Goal: Task Accomplishment & Management: Complete application form

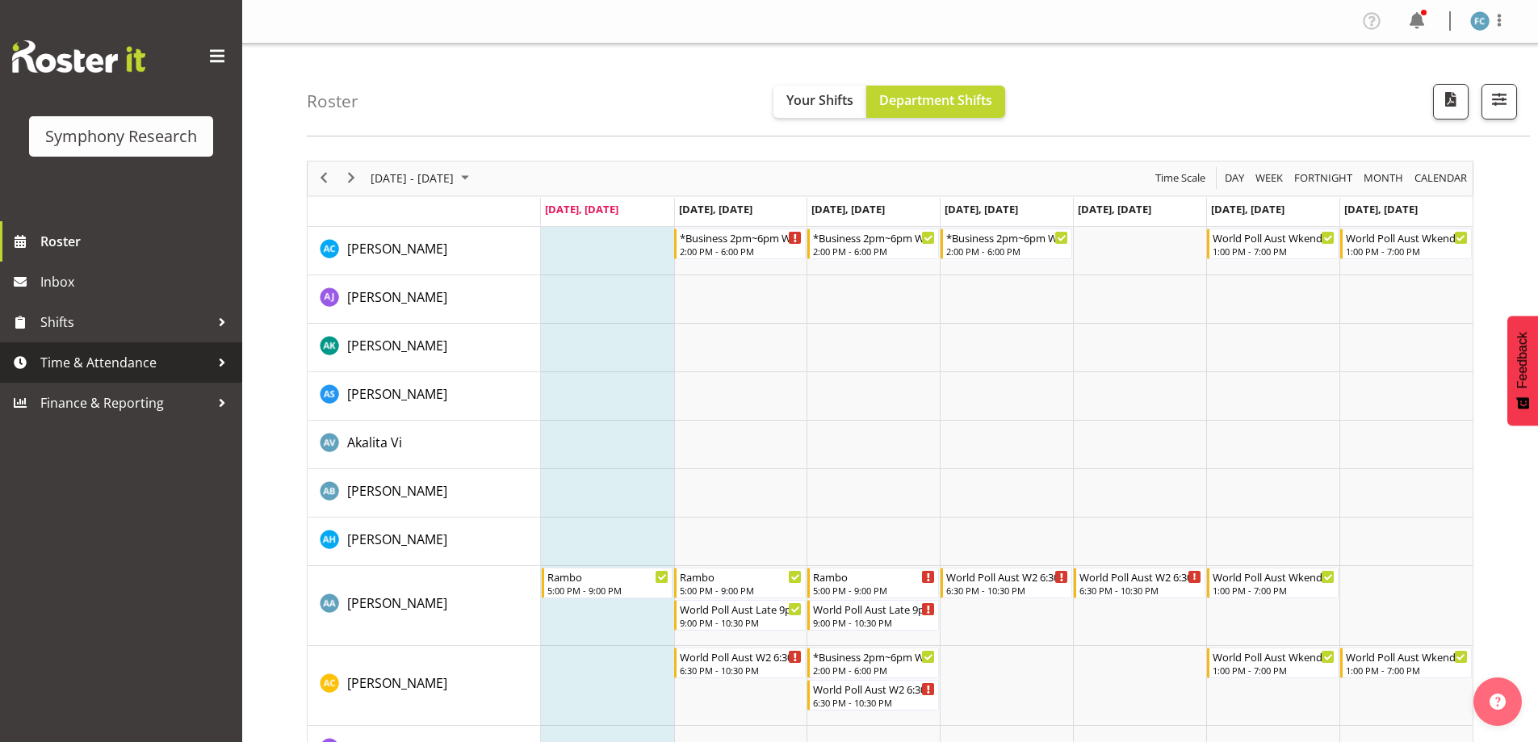
click at [218, 360] on div at bounding box center [222, 362] width 24 height 24
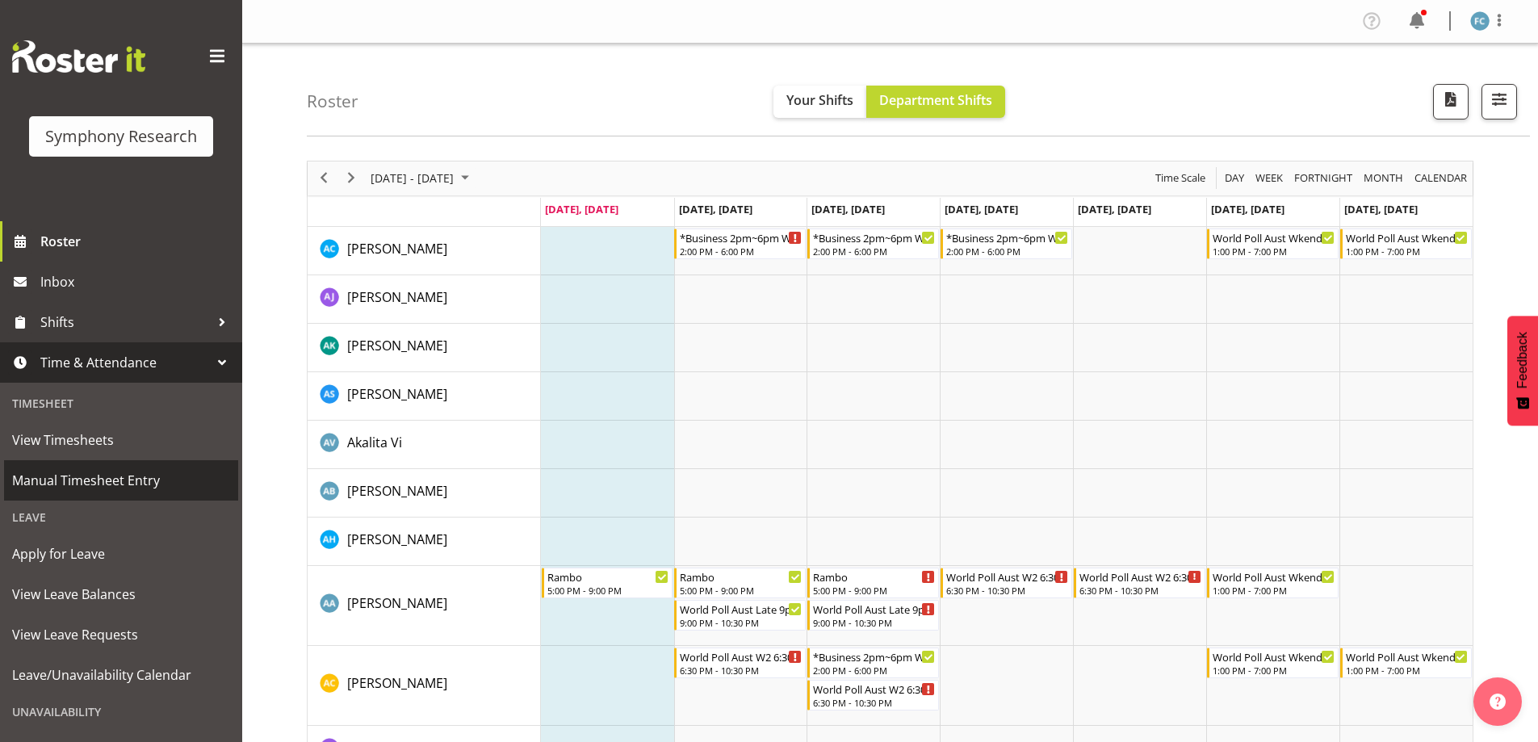
click at [160, 483] on span "Manual Timesheet Entry" at bounding box center [121, 480] width 218 height 24
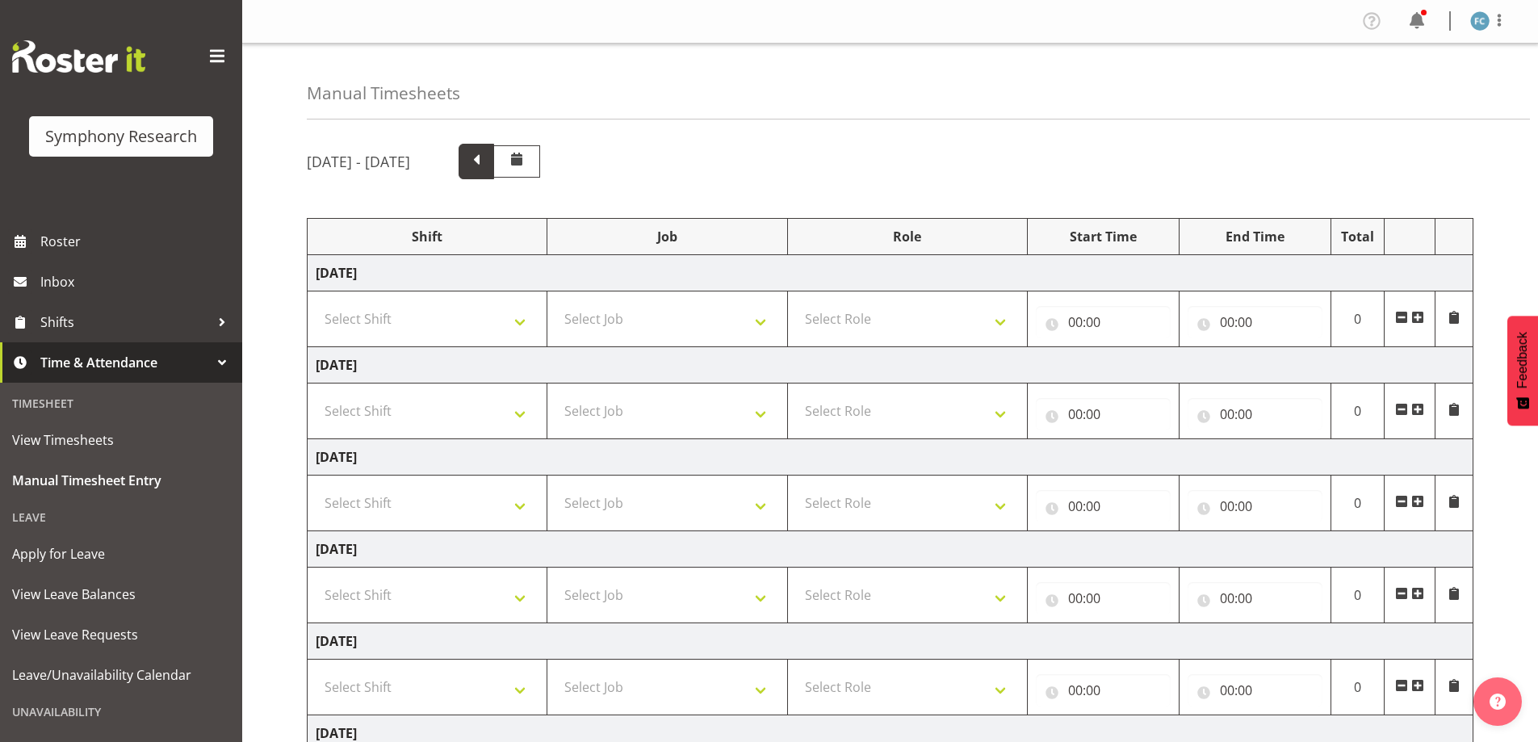
click at [487, 166] on span at bounding box center [476, 159] width 21 height 21
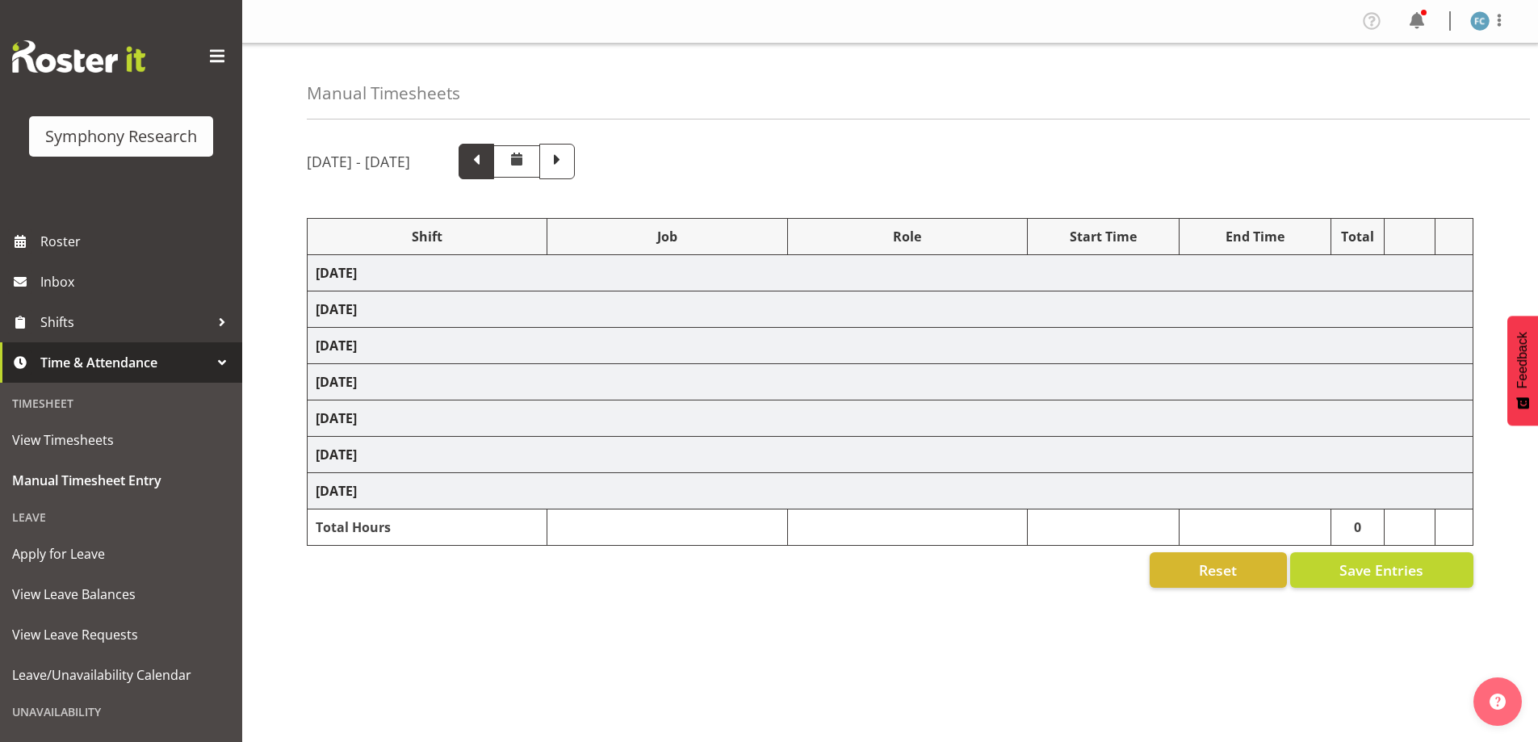
select select "48116"
select select "9426"
select select "48116"
select select "10633"
select select "48116"
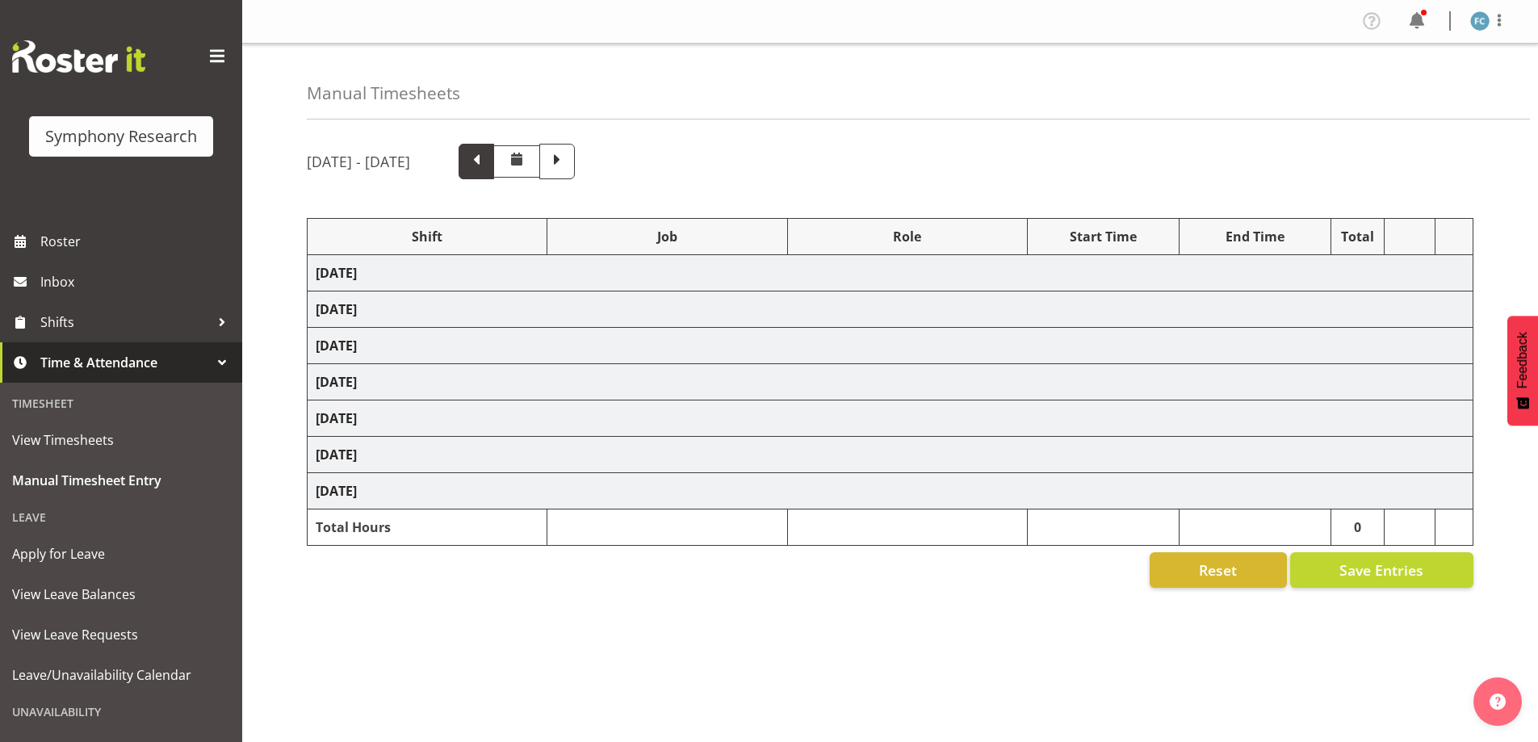
select select "10731"
select select "48116"
select select "10587"
select select "48116"
select select "10730"
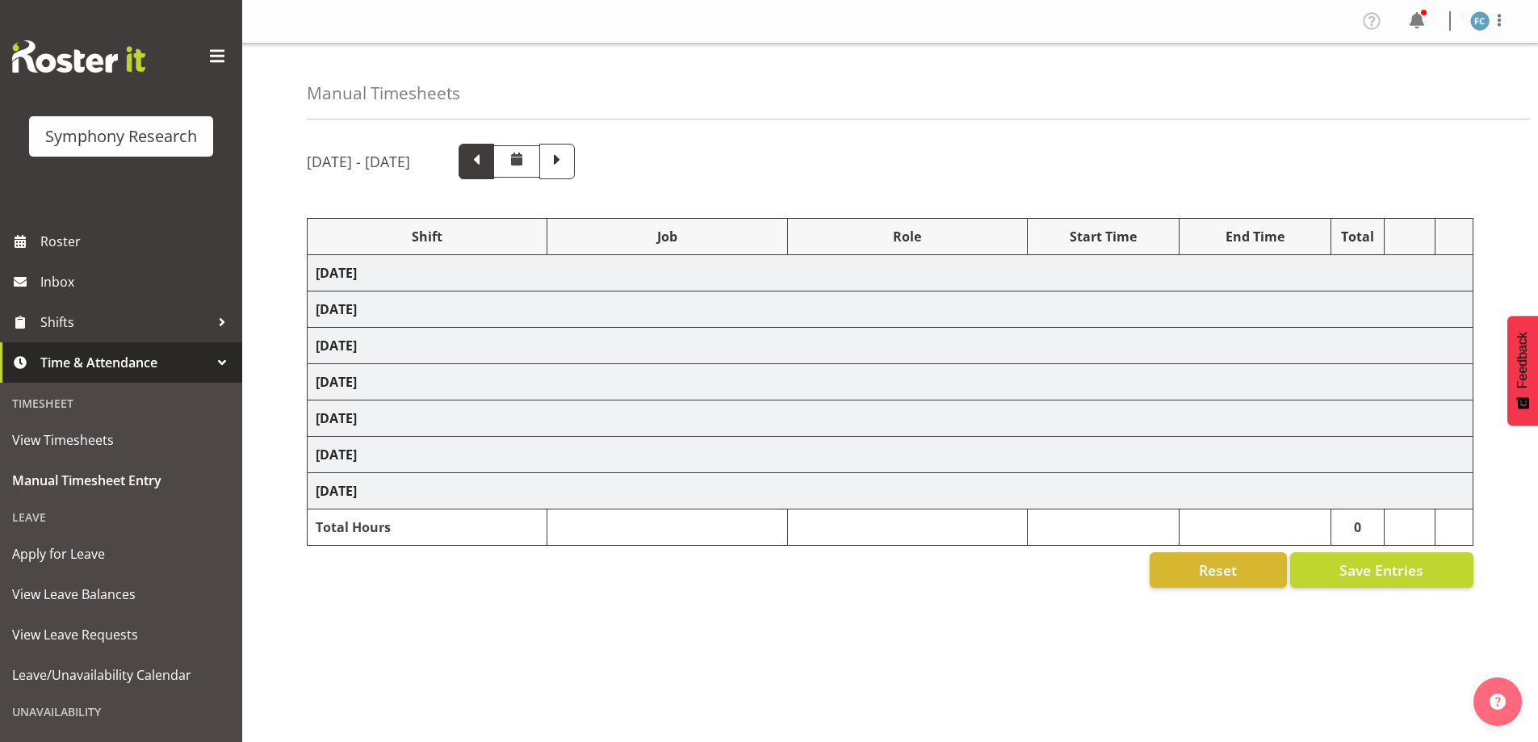
select select "57511"
select select "10527"
select select "57511"
select select "10499"
select select "48116"
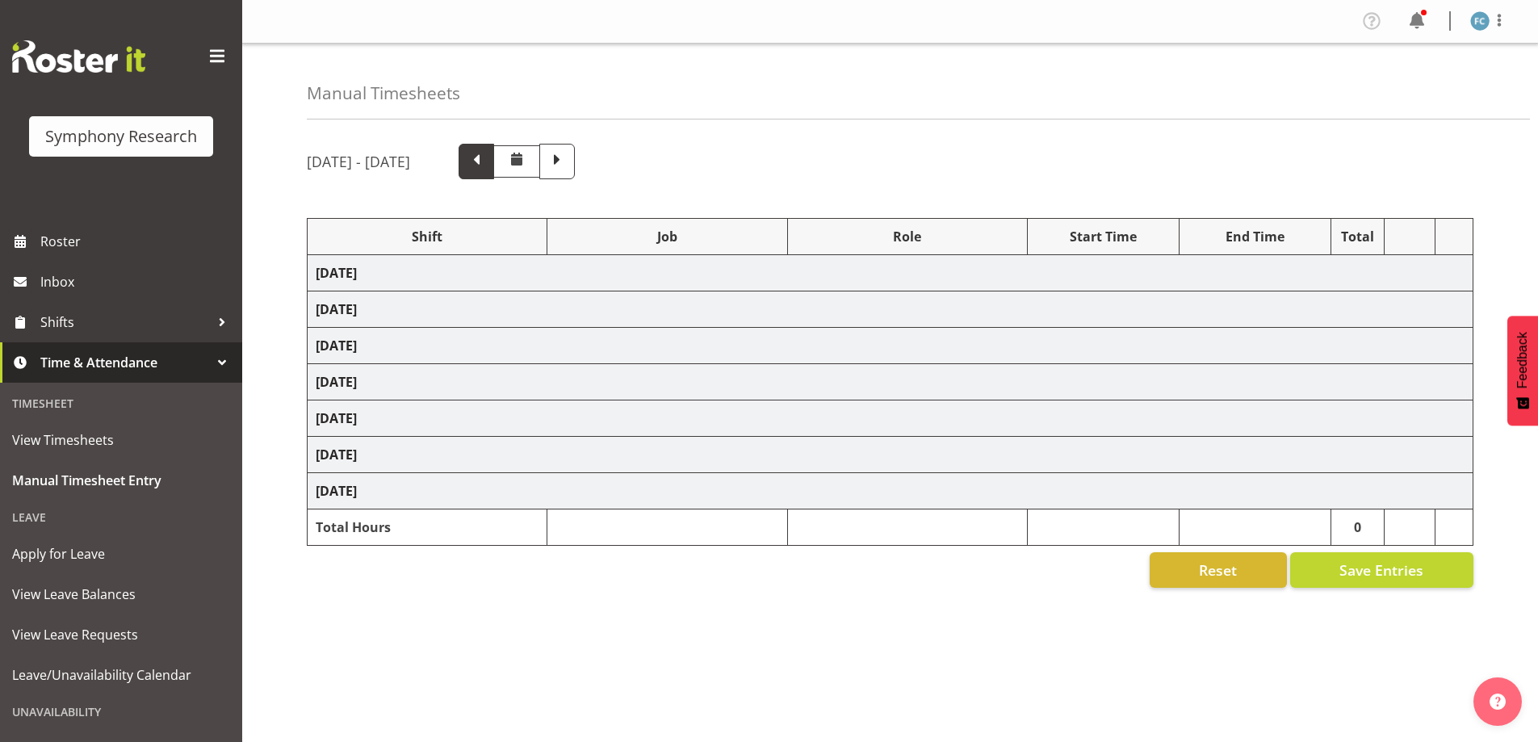
select select "10730"
select select "48116"
select select "10731"
select select "56692"
select select "10499"
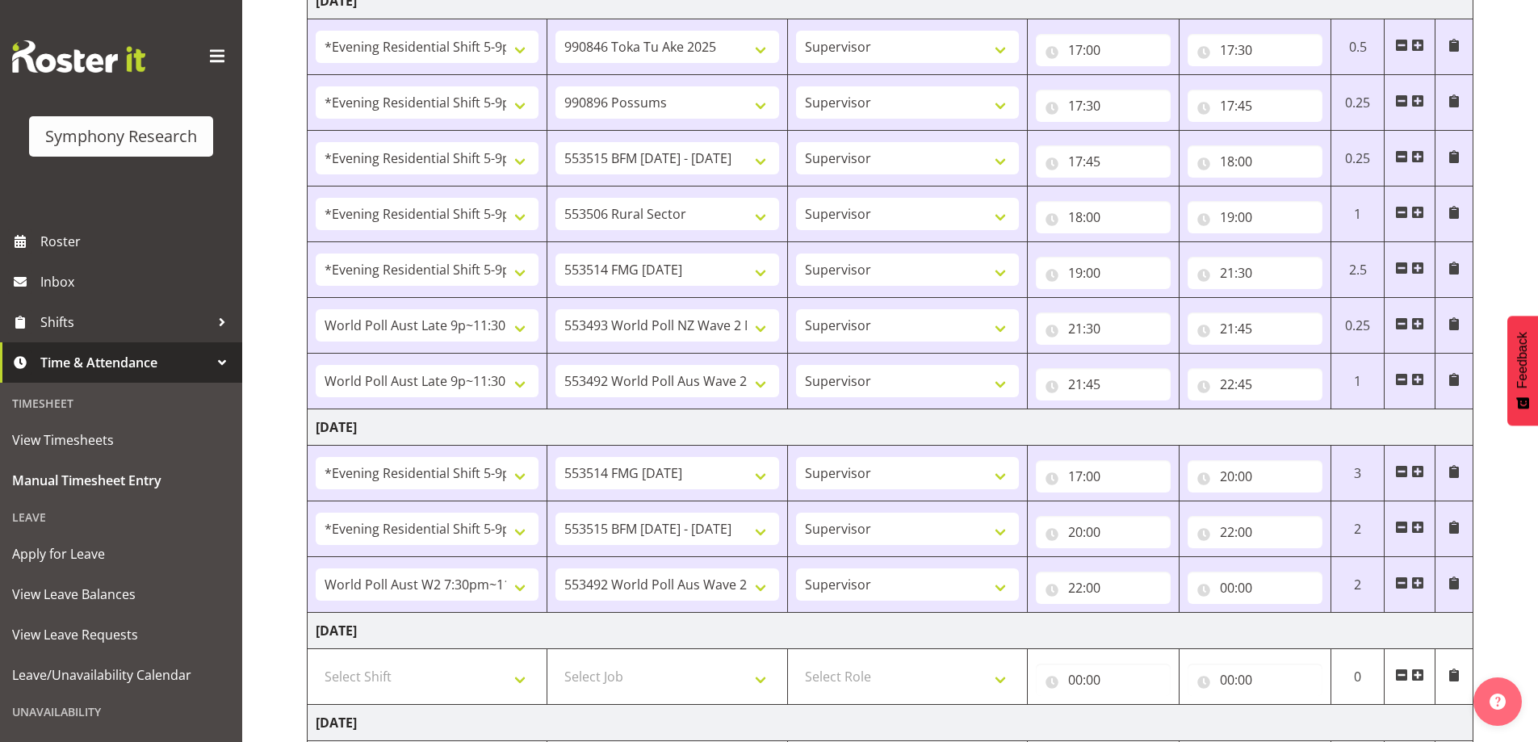
scroll to position [705, 0]
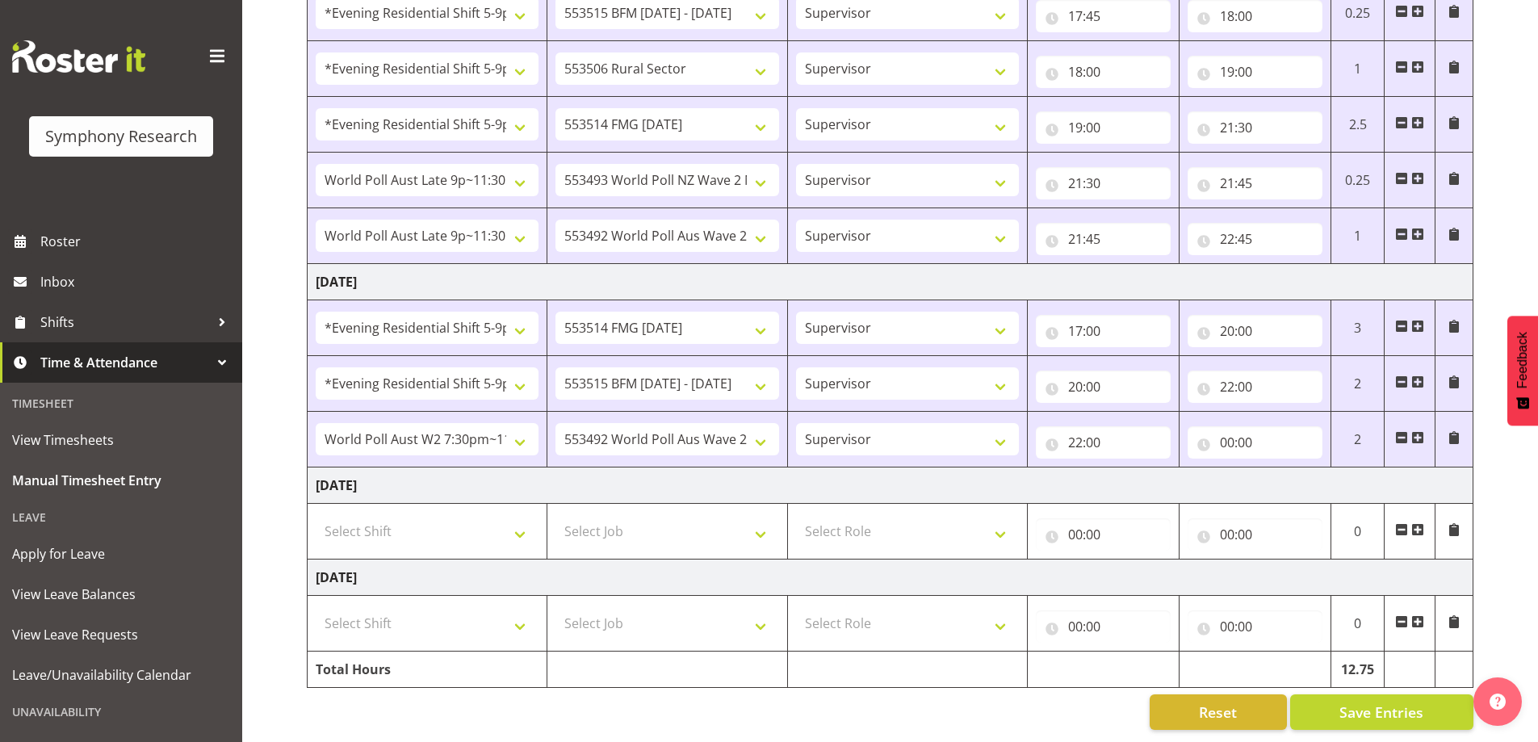
click at [1416, 615] on span at bounding box center [1417, 621] width 13 height 13
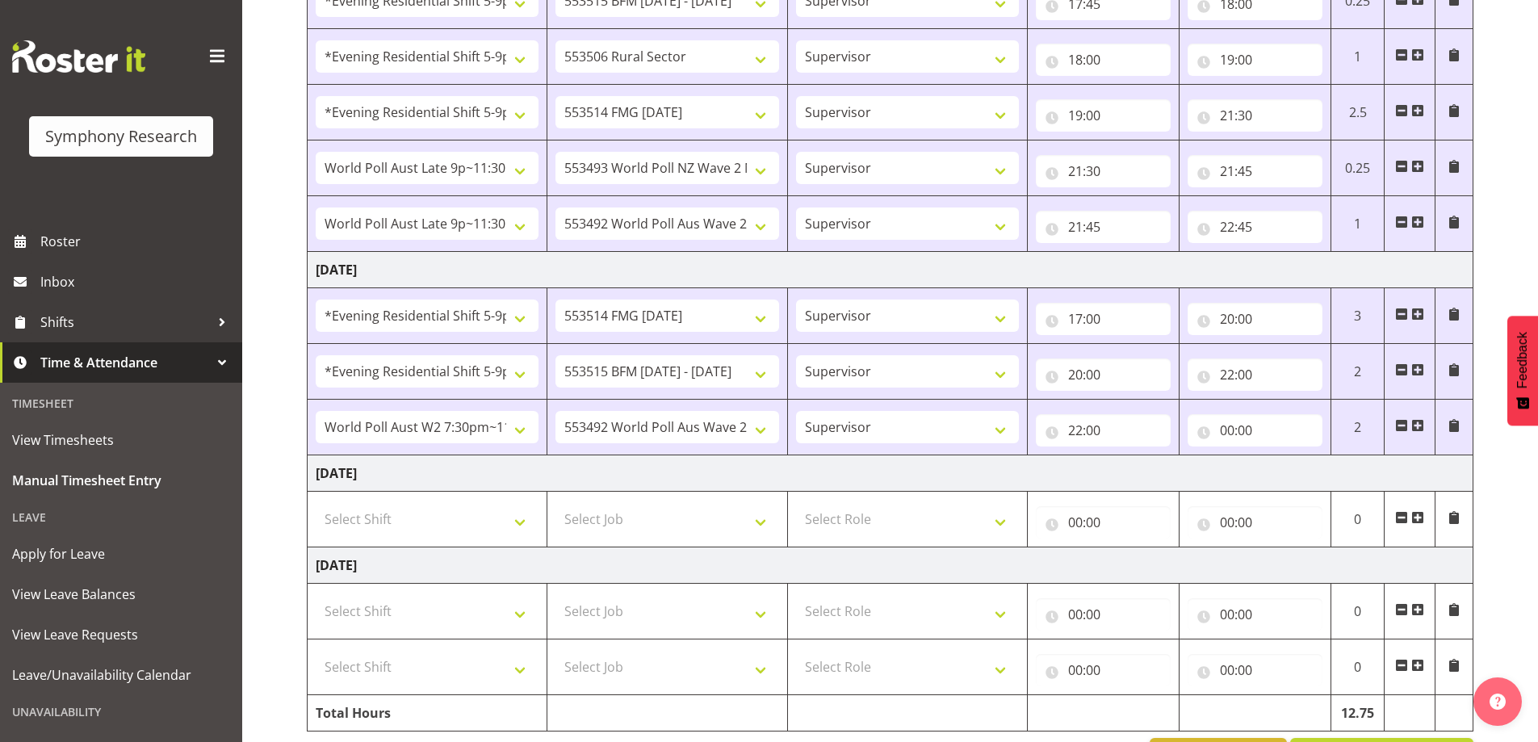
click at [1416, 609] on span at bounding box center [1417, 609] width 13 height 13
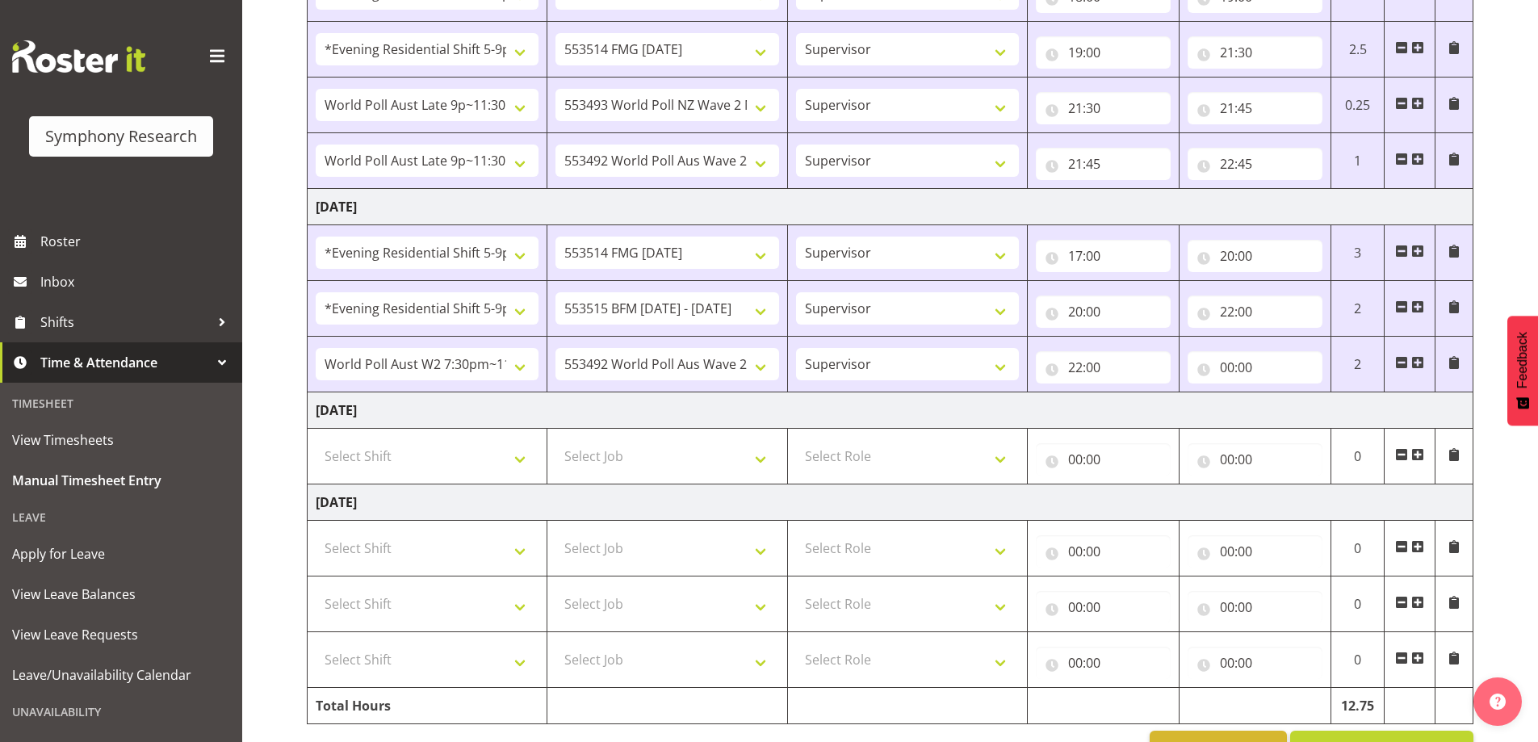
scroll to position [817, 0]
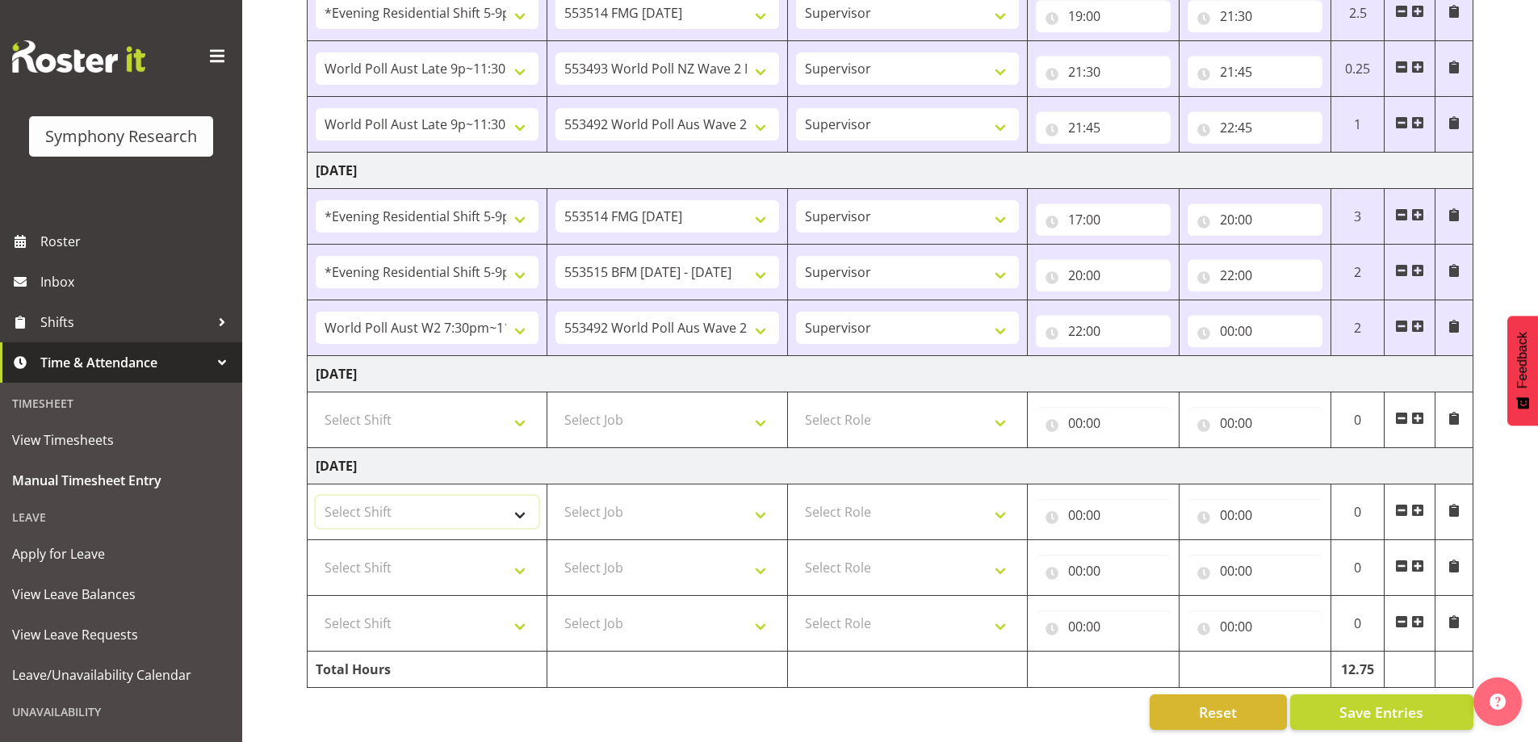
click at [518, 500] on select "Select Shift !!Weekend Residential (Roster IT Shift Label) *Business 9/10am ~ 4…" at bounding box center [427, 512] width 223 height 32
select select "17154"
click at [316, 496] on select "Select Shift !!Weekend Residential (Roster IT Shift Label) *Business 9/10am ~ 4…" at bounding box center [427, 512] width 223 height 32
click at [521, 558] on select "Select Shift !!Weekend Residential (Roster IT Shift Label) *Business 9/10am ~ 4…" at bounding box center [427, 567] width 223 height 32
select select "17154"
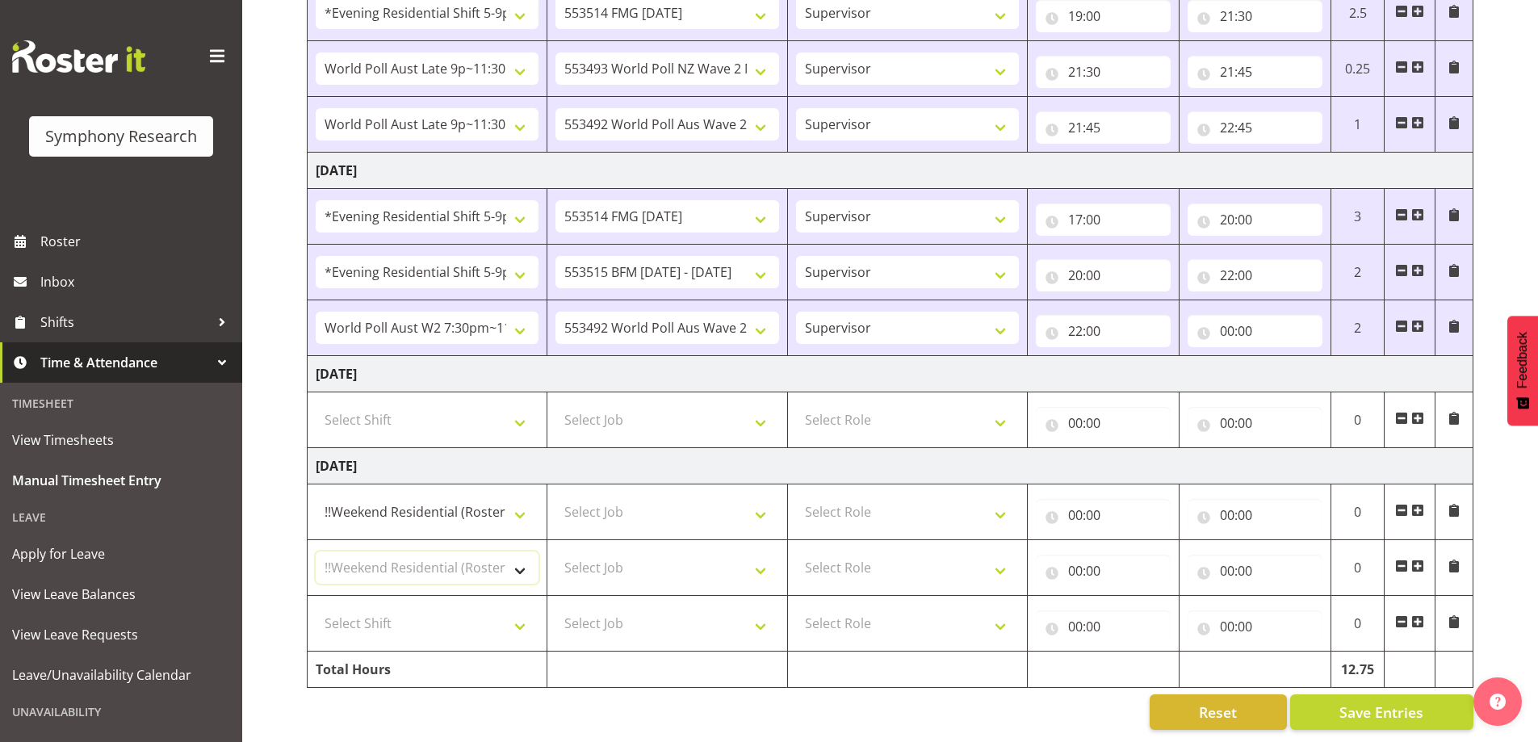
click at [316, 551] on select "Select Shift !!Weekend Residential (Roster IT Shift Label) *Business 9/10am ~ 4…" at bounding box center [427, 567] width 223 height 32
click at [516, 612] on select "Select Shift !!Weekend Residential (Roster IT Shift Label) *Business 9/10am ~ 4…" at bounding box center [427, 623] width 223 height 32
select select "17154"
click at [316, 607] on select "Select Shift !!Weekend Residential (Roster IT Shift Label) *Business 9/10am ~ 4…" at bounding box center [427, 623] width 223 height 32
click at [1001, 504] on select "Select Role Supervisor Briefing Interviewing" at bounding box center [907, 512] width 223 height 32
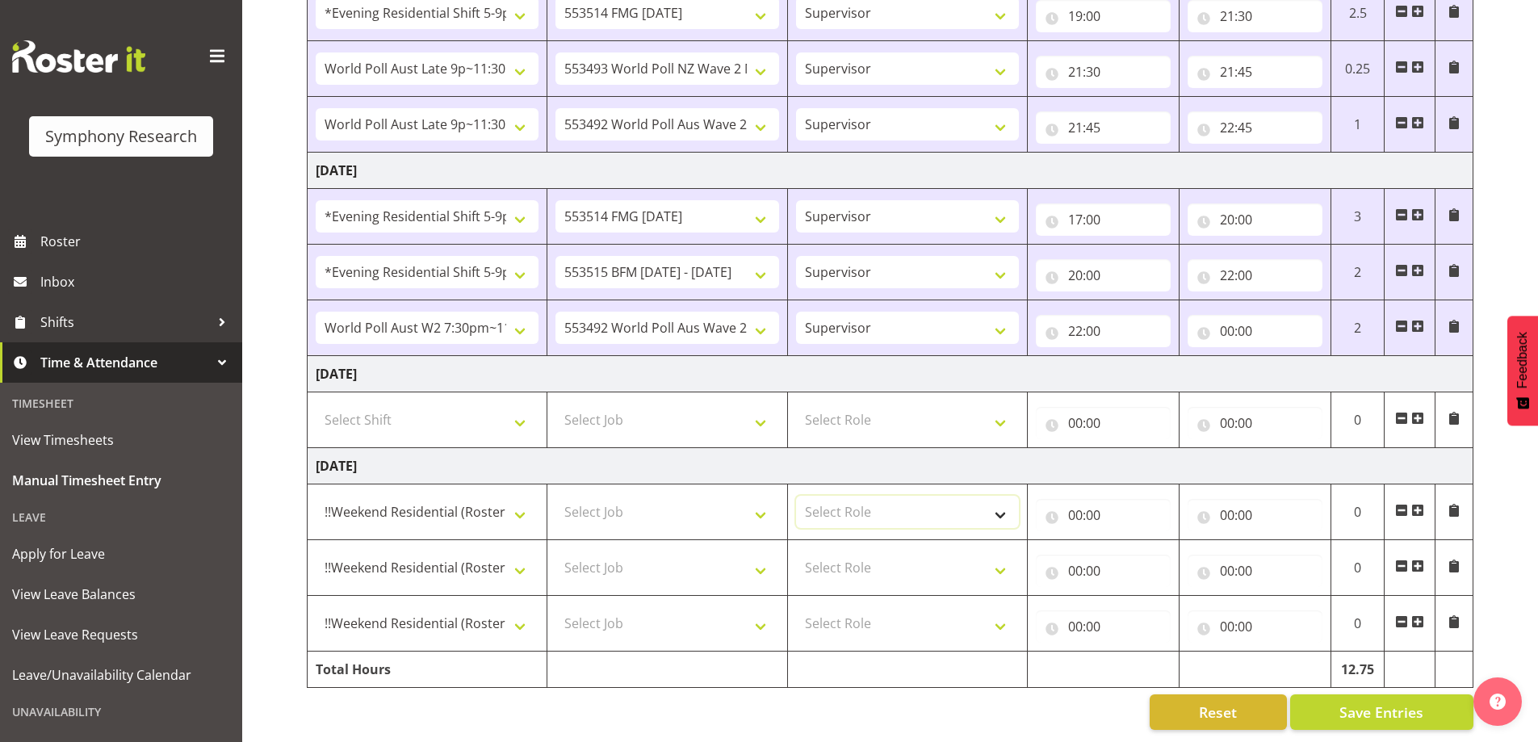
select select "45"
click at [796, 496] on select "Select Role Supervisor Briefing Interviewing" at bounding box center [907, 512] width 223 height 32
click at [1002, 557] on select "Select Role Supervisor Briefing Interviewing" at bounding box center [907, 567] width 223 height 32
select select "45"
click at [796, 551] on select "Select Role Supervisor Briefing Interviewing" at bounding box center [907, 567] width 223 height 32
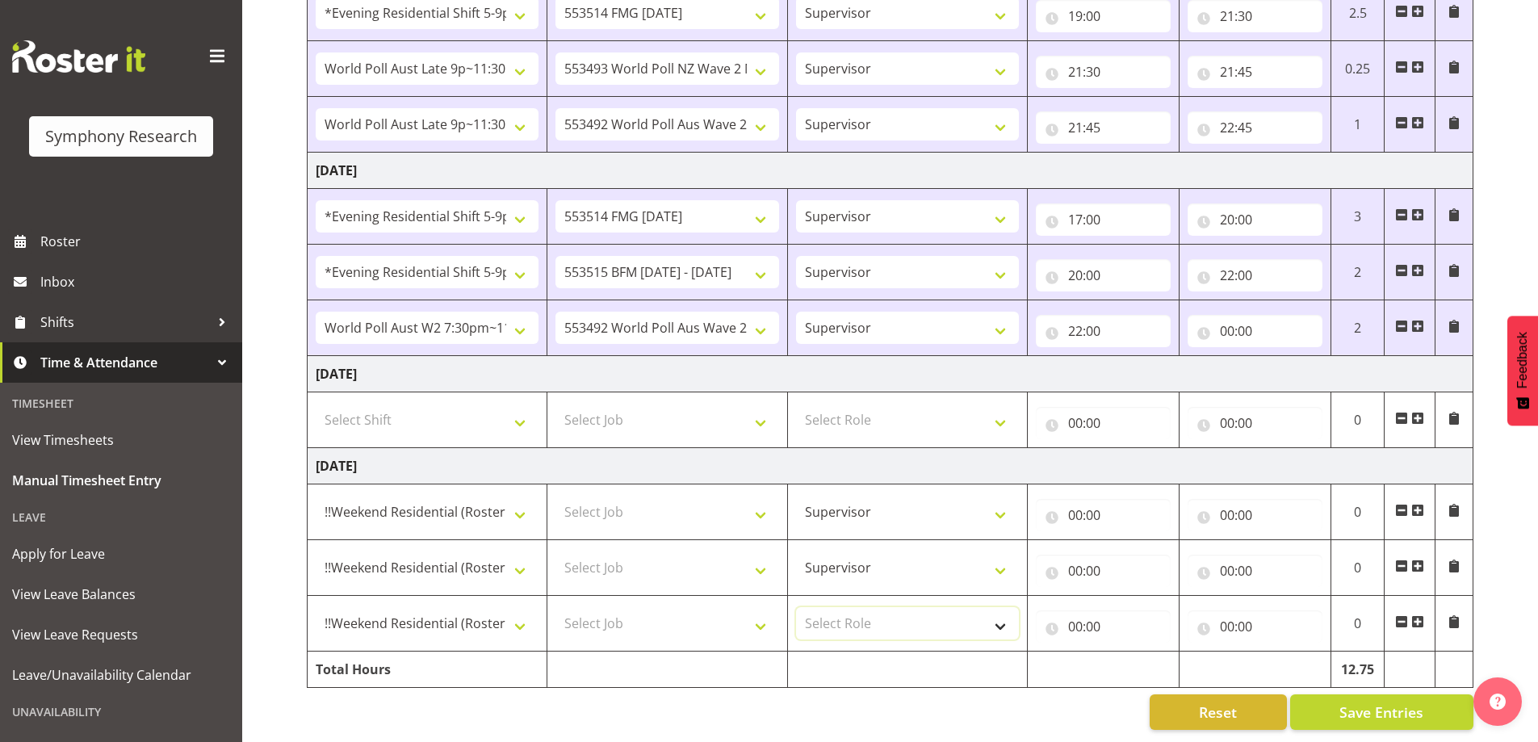
click at [1004, 613] on select "Select Role Supervisor Briefing Interviewing" at bounding box center [907, 623] width 223 height 32
select select "45"
click at [796, 607] on select "Select Role Supervisor Briefing Interviewing" at bounding box center [907, 623] width 223 height 32
click at [762, 502] on select "Select Job 550060 IF Admin 553492 World Poll Aus Wave 2 Main 2025 553493 World …" at bounding box center [666, 512] width 223 height 32
click at [762, 503] on select "Select Job 550060 IF Admin 553492 World Poll Aus Wave 2 Main 2025 553493 World …" at bounding box center [666, 512] width 223 height 32
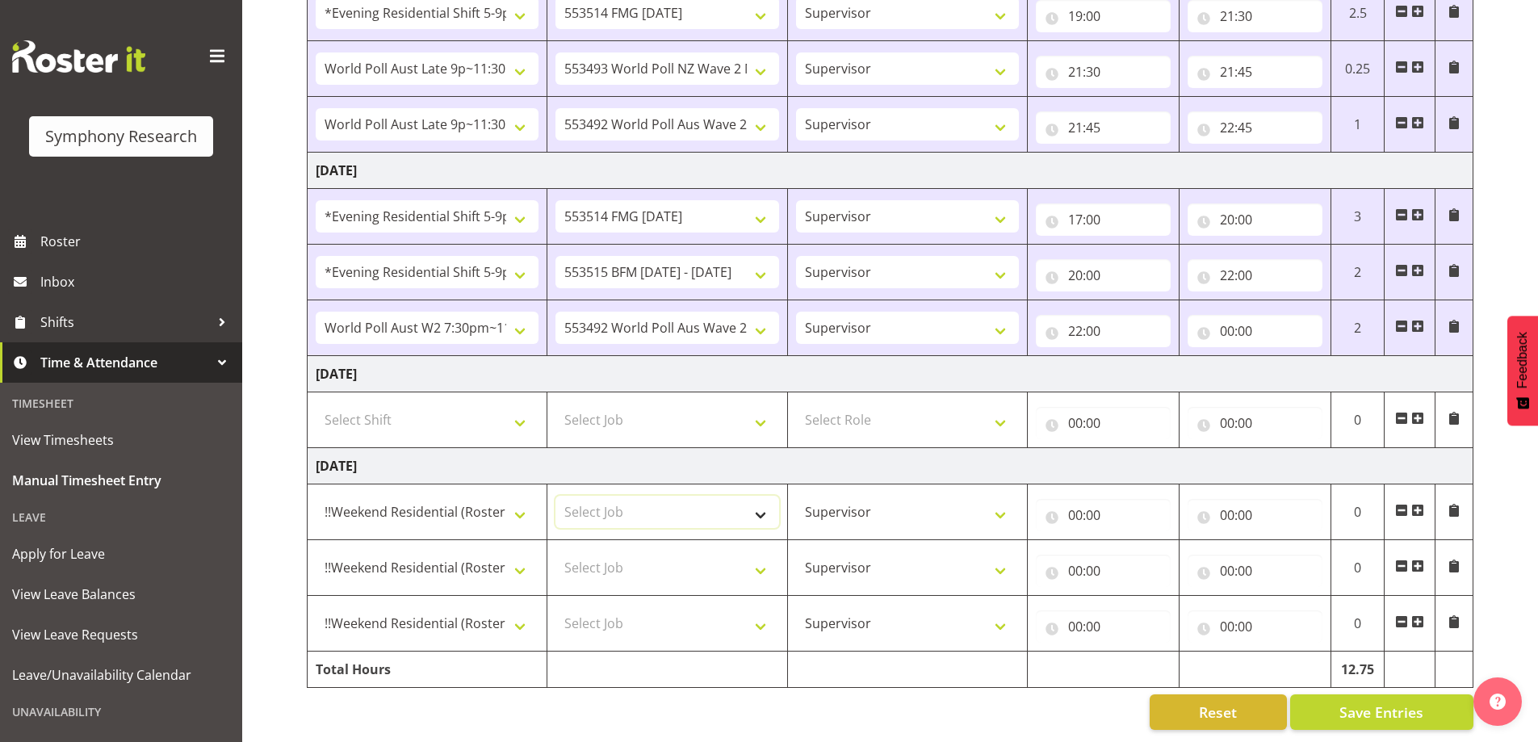
select select "10732"
click at [555, 496] on select "Select Job 550060 IF Admin 553492 World Poll Aus Wave 2 Main 2025 553493 World …" at bounding box center [666, 512] width 223 height 32
click at [759, 557] on select "Select Job 550060 IF Admin 553492 World Poll Aus Wave 2 Main 2025 553493 World …" at bounding box center [666, 567] width 223 height 32
select select "10575"
click at [555, 551] on select "Select Job 550060 IF Admin 553492 World Poll Aus Wave 2 Main 2025 553493 World …" at bounding box center [666, 567] width 223 height 32
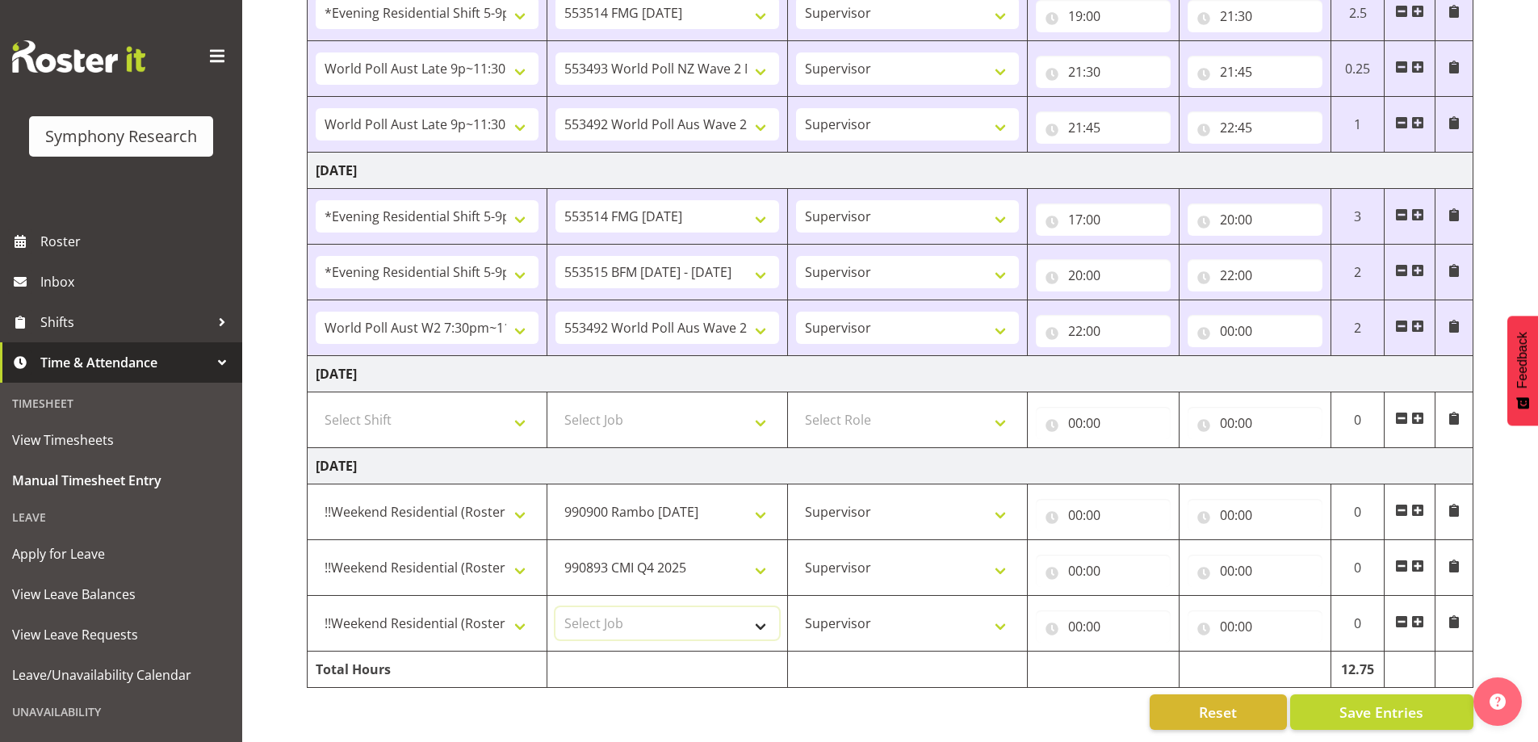
click at [756, 610] on select "Select Job 550060 IF Admin 553492 World Poll Aus Wave 2 Main 2025 553493 World …" at bounding box center [666, 623] width 223 height 32
select select "10499"
click at [555, 607] on select "Select Job 550060 IF Admin 553492 World Poll Aus Wave 2 Main 2025 553493 World …" at bounding box center [666, 623] width 223 height 32
click at [1082, 508] on input "00:00" at bounding box center [1102, 515] width 135 height 32
click at [1141, 547] on select "00 01 02 03 04 05 06 07 08 09 10 11 12 13 14 15 16 17 18 19 20 21 22 23" at bounding box center [1146, 557] width 36 height 32
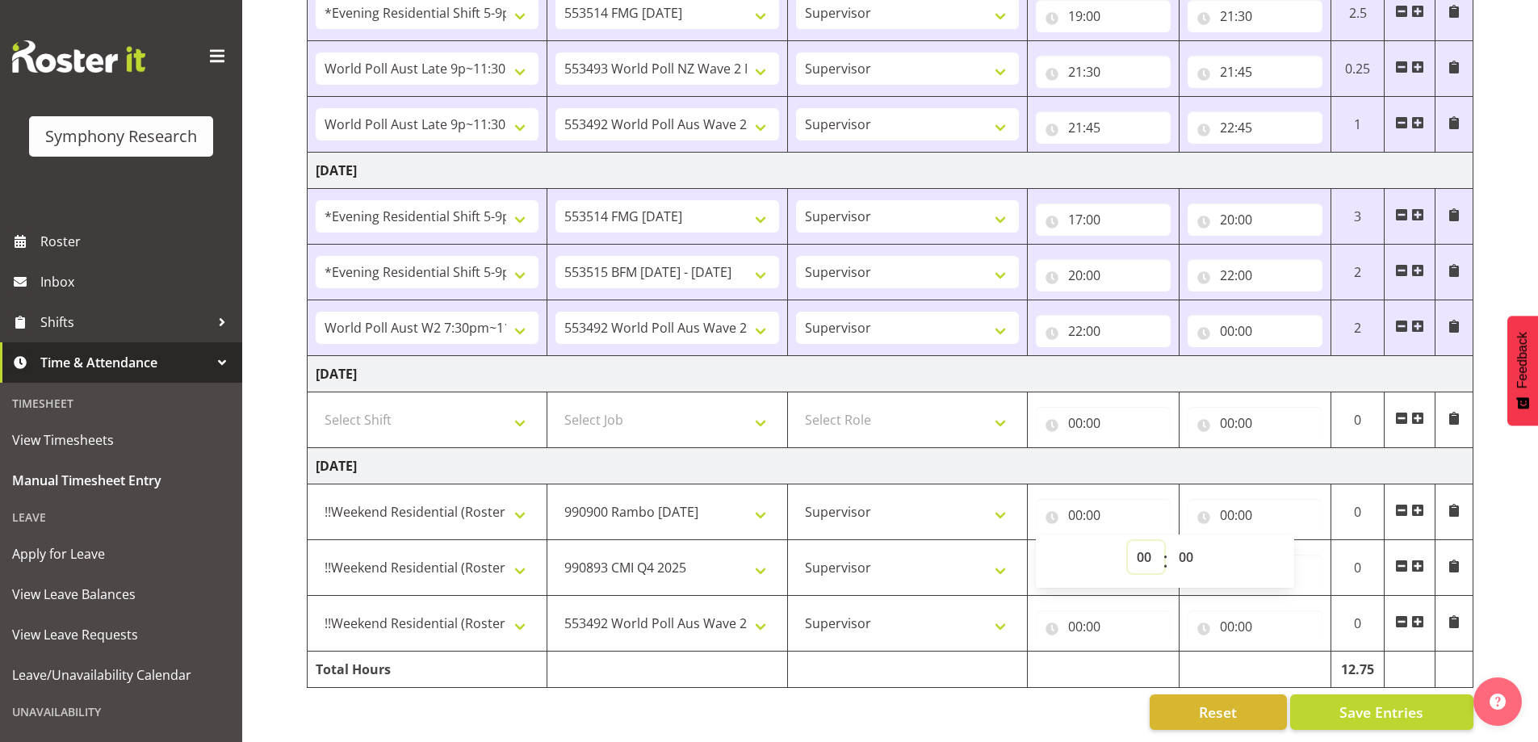
select select "12"
click at [1128, 541] on select "00 01 02 03 04 05 06 07 08 09 10 11 12 13 14 15 16 17 18 19 20 21 22 23" at bounding box center [1146, 557] width 36 height 32
type input "12:00"
click at [1223, 504] on input "00:00" at bounding box center [1254, 515] width 135 height 32
click at [1300, 550] on select "00 01 02 03 04 05 06 07 08 09 10 11 12 13 14 15 16 17 18 19 20 21 22 23" at bounding box center [1297, 557] width 36 height 32
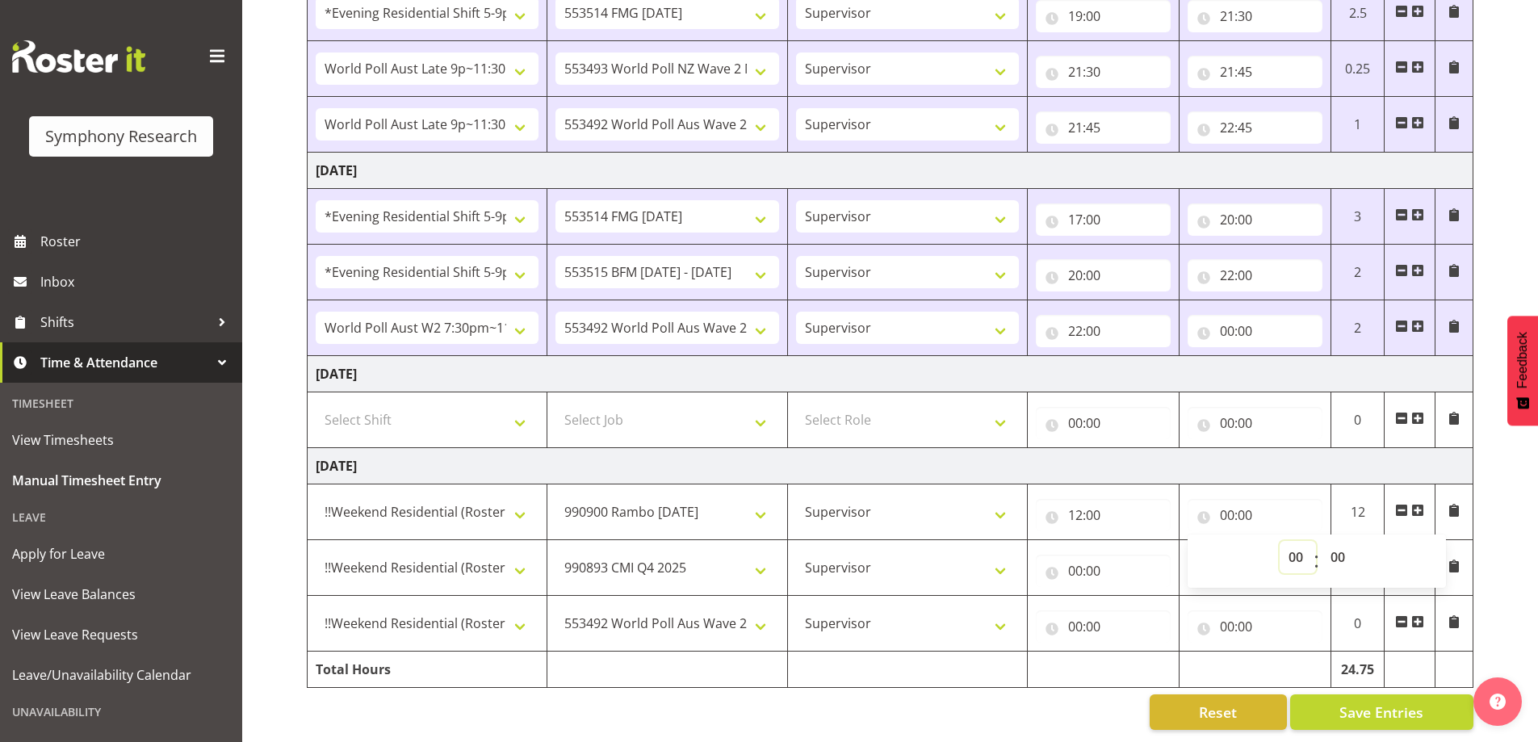
select select "12"
click at [1279, 541] on select "00 01 02 03 04 05 06 07 08 09 10 11 12 13 14 15 16 17 18 19 20 21 22 23" at bounding box center [1297, 557] width 36 height 32
type input "12:00"
click at [1340, 549] on select "00 01 02 03 04 05 06 07 08 09 10 11 12 13 14 15 16 17 18 19 20 21 22 23 24 25 2…" at bounding box center [1339, 557] width 36 height 32
select select "30"
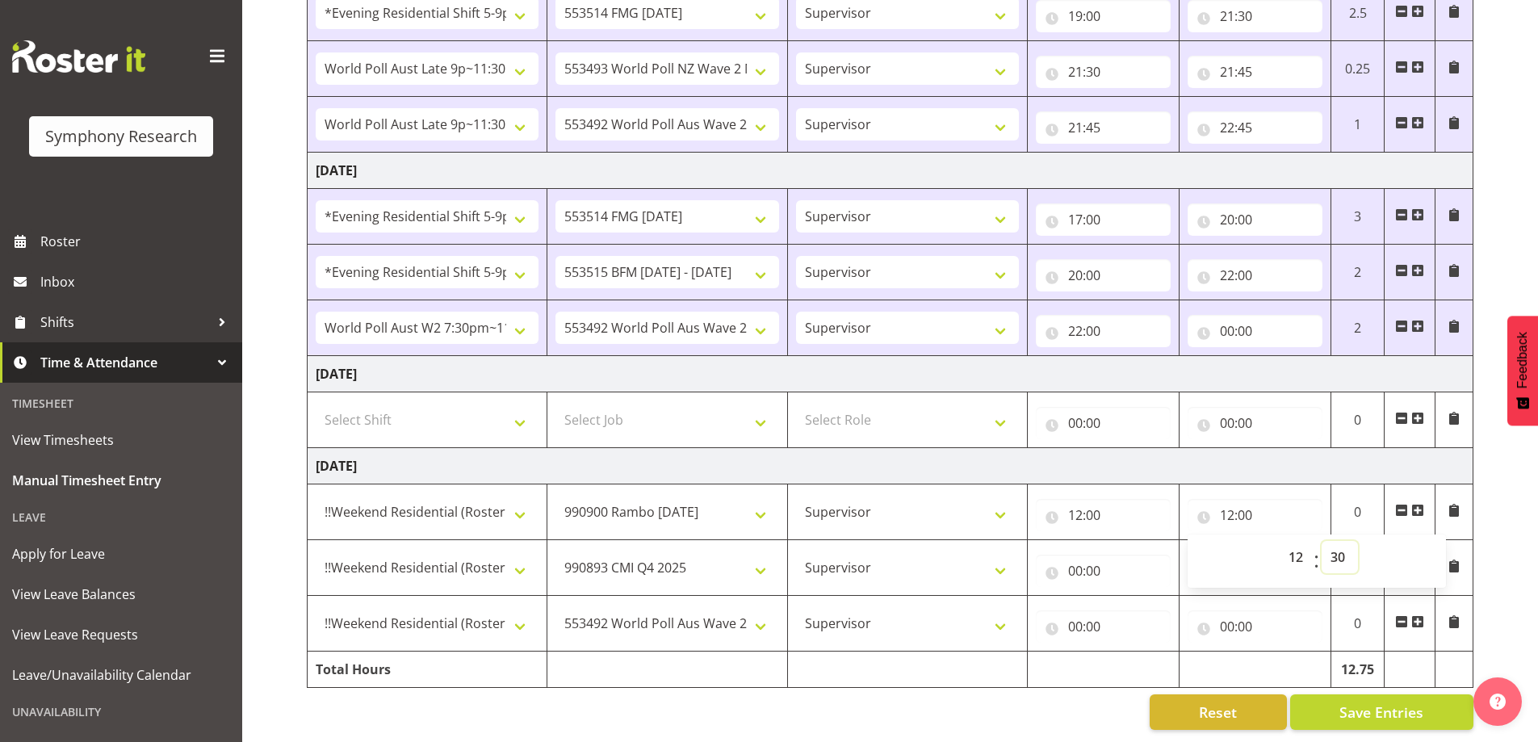
click at [1321, 541] on select "00 01 02 03 04 05 06 07 08 09 10 11 12 13 14 15 16 17 18 19 20 21 22 23 24 25 2…" at bounding box center [1339, 557] width 36 height 32
type input "12:30"
click at [1079, 556] on input "00:00" at bounding box center [1102, 570] width 135 height 32
click at [1141, 605] on select "00 01 02 03 04 05 06 07 08 09 10 11 12 13 14 15 16 17 18 19 20 21 22 23" at bounding box center [1146, 612] width 36 height 32
select select "12"
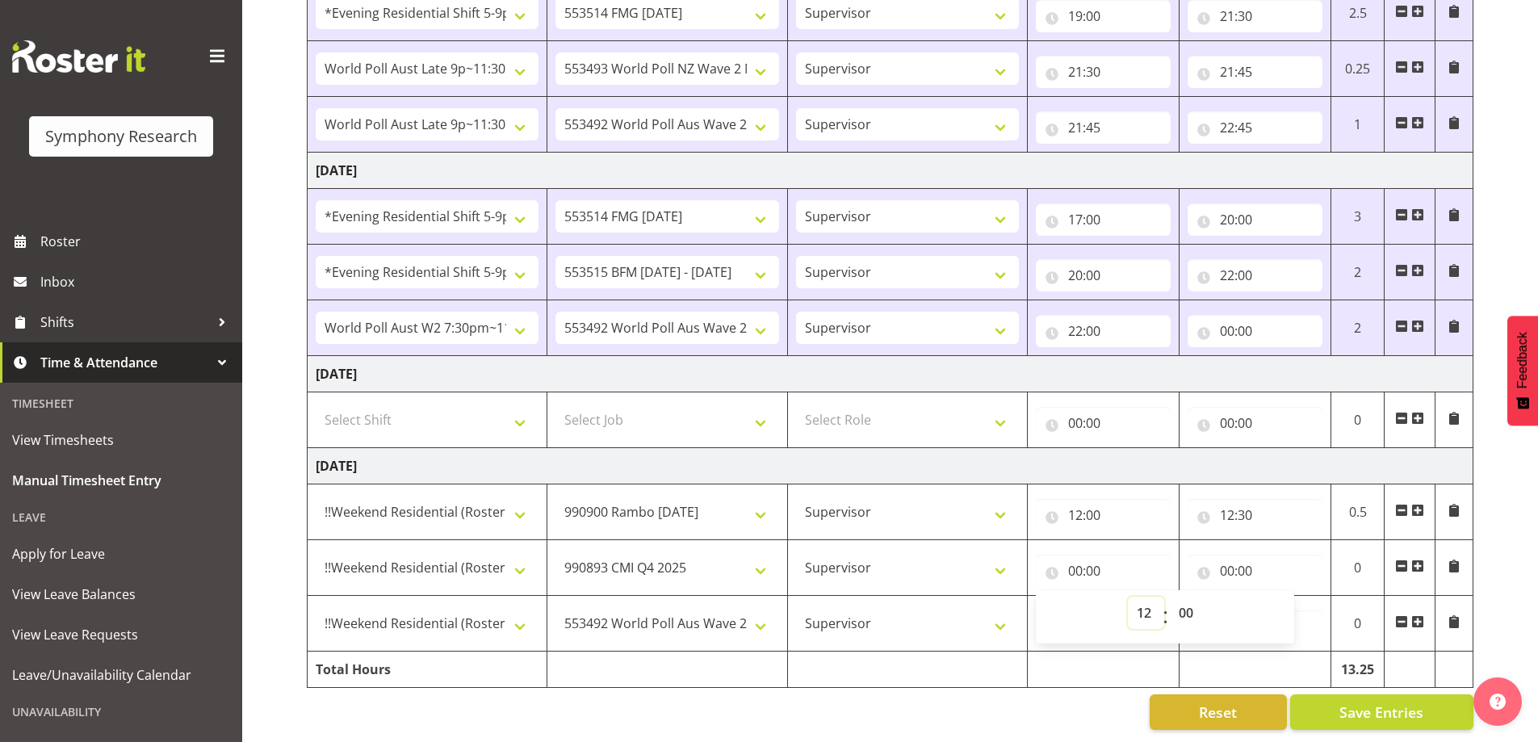
click at [1128, 596] on select "00 01 02 03 04 05 06 07 08 09 10 11 12 13 14 15 16 17 18 19 20 21 22 23" at bounding box center [1146, 612] width 36 height 32
type input "12:00"
click at [1189, 600] on select "00 01 02 03 04 05 06 07 08 09 10 11 12 13 14 15 16 17 18 19 20 21 22 23 24 25 2…" at bounding box center [1187, 612] width 36 height 32
select select "30"
click at [1169, 596] on select "00 01 02 03 04 05 06 07 08 09 10 11 12 13 14 15 16 17 18 19 20 21 22 23 24 25 2…" at bounding box center [1187, 612] width 36 height 32
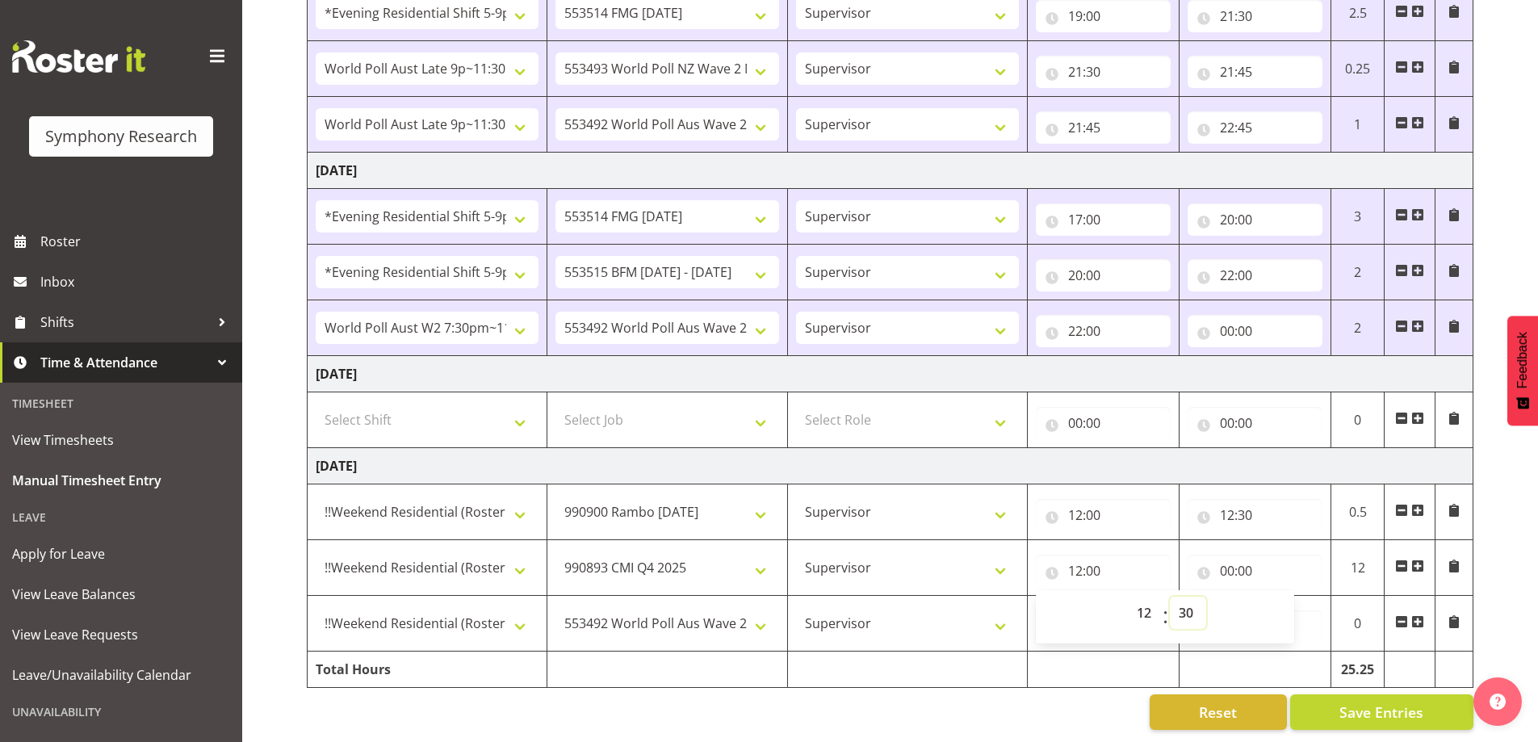
type input "12:30"
click at [1235, 560] on input "00:00" at bounding box center [1254, 570] width 135 height 32
click at [1295, 601] on select "00 01 02 03 04 05 06 07 08 09 10 11 12 13 14 15 16 17 18 19 20 21 22 23" at bounding box center [1297, 612] width 36 height 32
select select "13"
click at [1279, 596] on select "00 01 02 03 04 05 06 07 08 09 10 11 12 13 14 15 16 17 18 19 20 21 22 23" at bounding box center [1297, 612] width 36 height 32
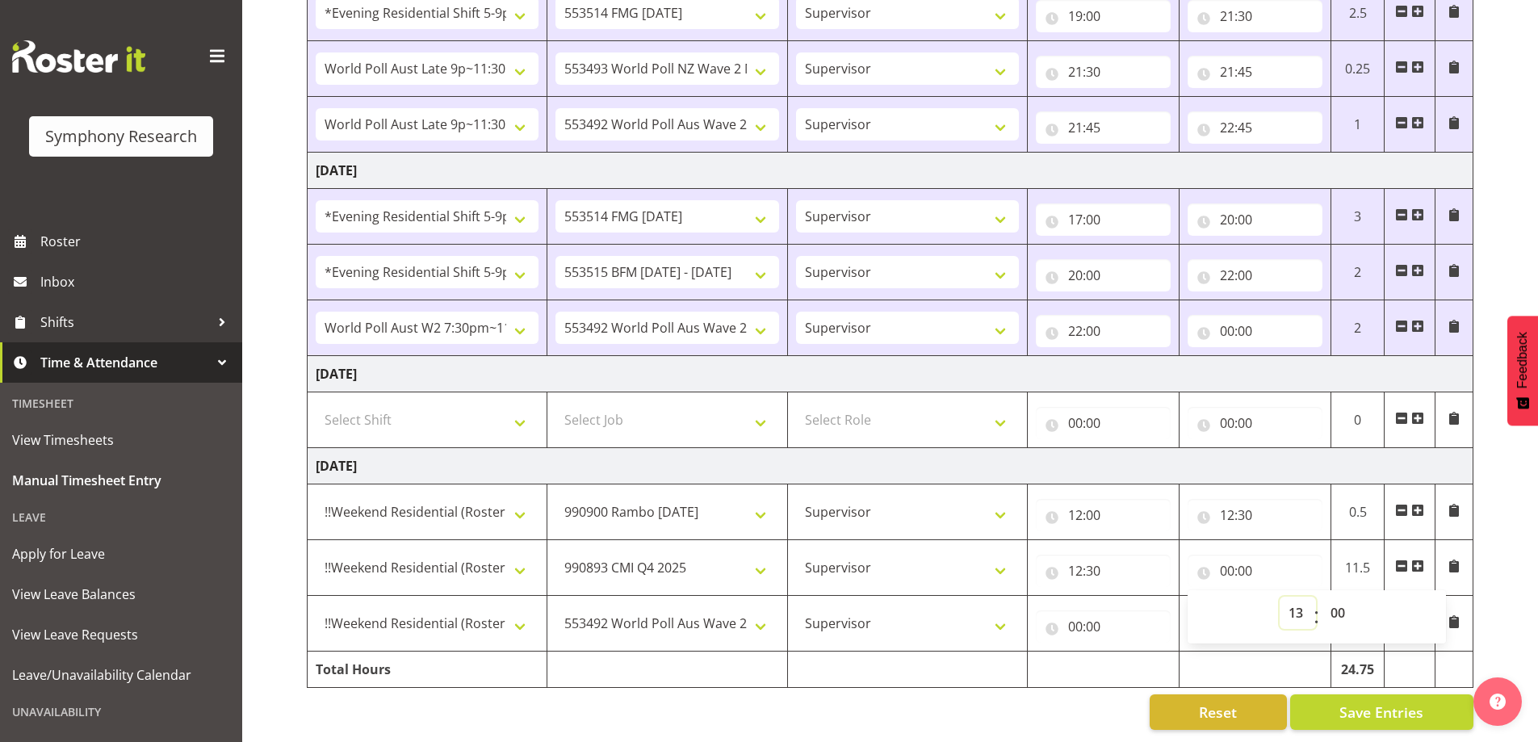
type input "13:00"
click at [1073, 614] on input "00:00" at bounding box center [1102, 626] width 135 height 32
click at [1142, 655] on select "00 01 02 03 04 05 06 07 08 09 10 11 12 13 14 15 16 17 18 19 20 21 22 23" at bounding box center [1146, 668] width 36 height 32
click at [1245, 557] on input "13:00" at bounding box center [1254, 570] width 135 height 32
click at [1336, 601] on select "00 01 02 03 04 05 06 07 08 09 10 11 12 13 14 15 16 17 18 19 20 21 22 23 24 25 2…" at bounding box center [1339, 612] width 36 height 32
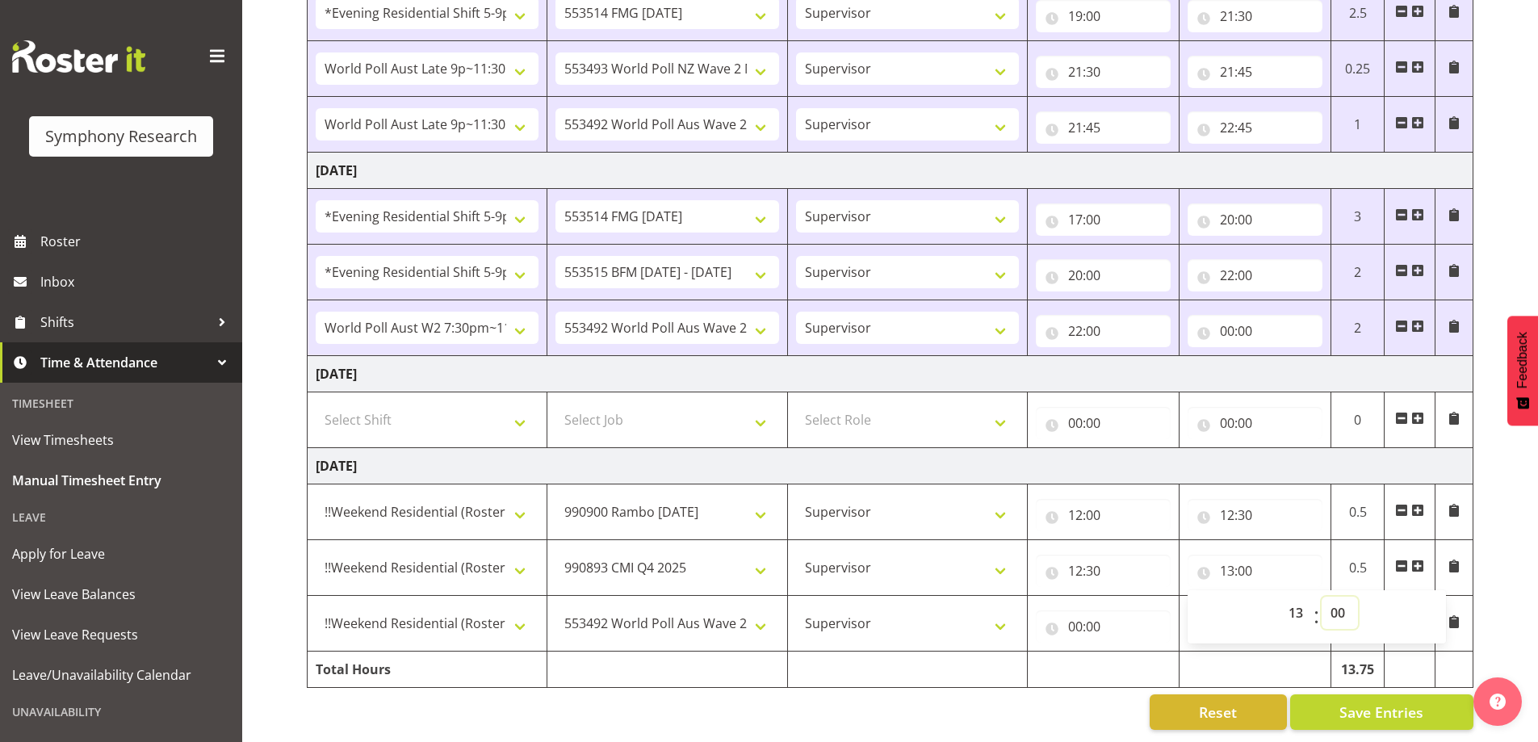
select select "30"
click at [1321, 596] on select "00 01 02 03 04 05 06 07 08 09 10 11 12 13 14 15 16 17 18 19 20 21 22 23 24 25 2…" at bounding box center [1339, 612] width 36 height 32
type input "13:30"
click at [1076, 616] on input "00:00" at bounding box center [1102, 626] width 135 height 32
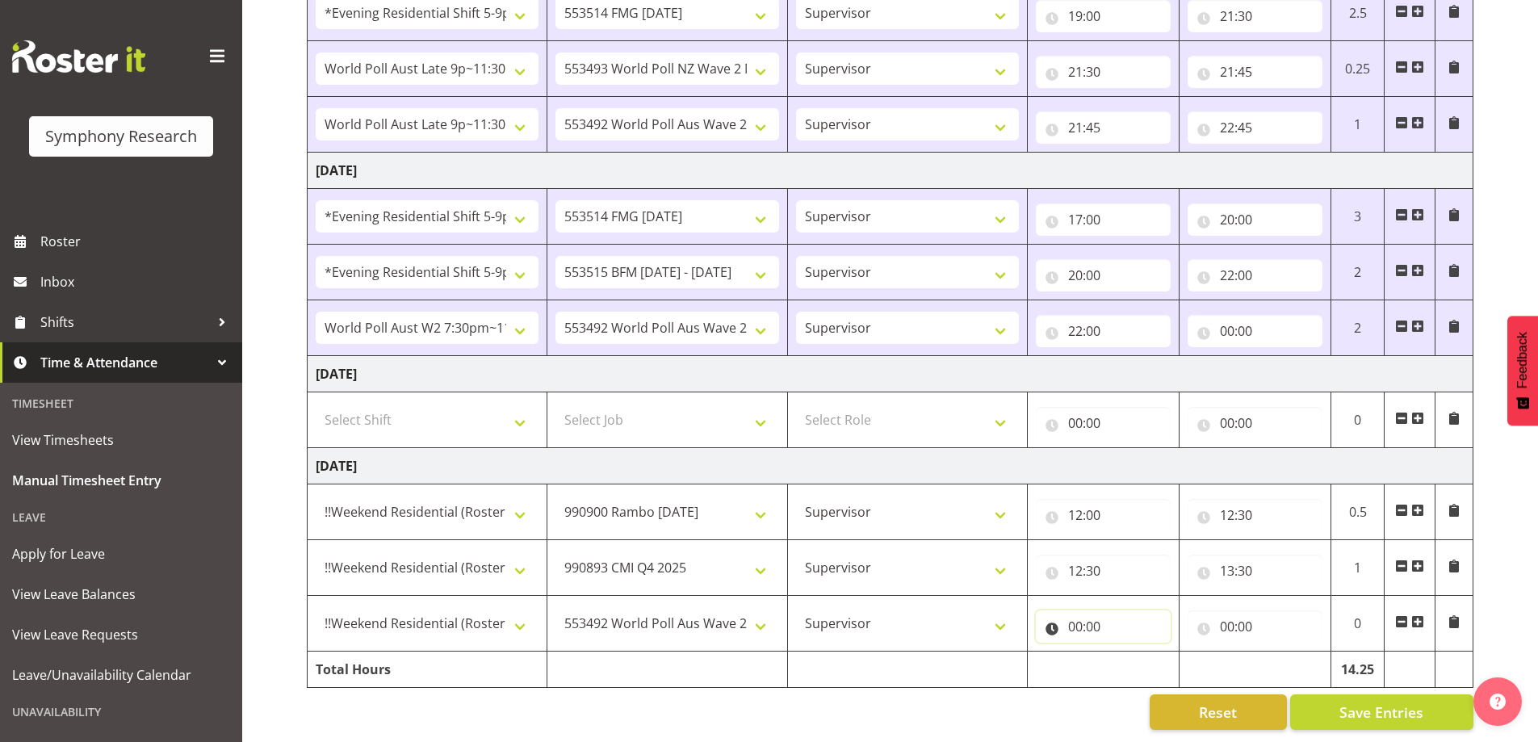
click at [1070, 616] on input "00:00" at bounding box center [1102, 626] width 135 height 32
click at [1139, 659] on select "00 01 02 03 04 05 06 07 08 09 10 11 12 13 14 15 16 17 18 19 20 21 22 23" at bounding box center [1146, 668] width 36 height 32
select select "13"
click at [1128, 652] on select "00 01 02 03 04 05 06 07 08 09 10 11 12 13 14 15 16 17 18 19 20 21 22 23" at bounding box center [1146, 668] width 36 height 32
type input "13:00"
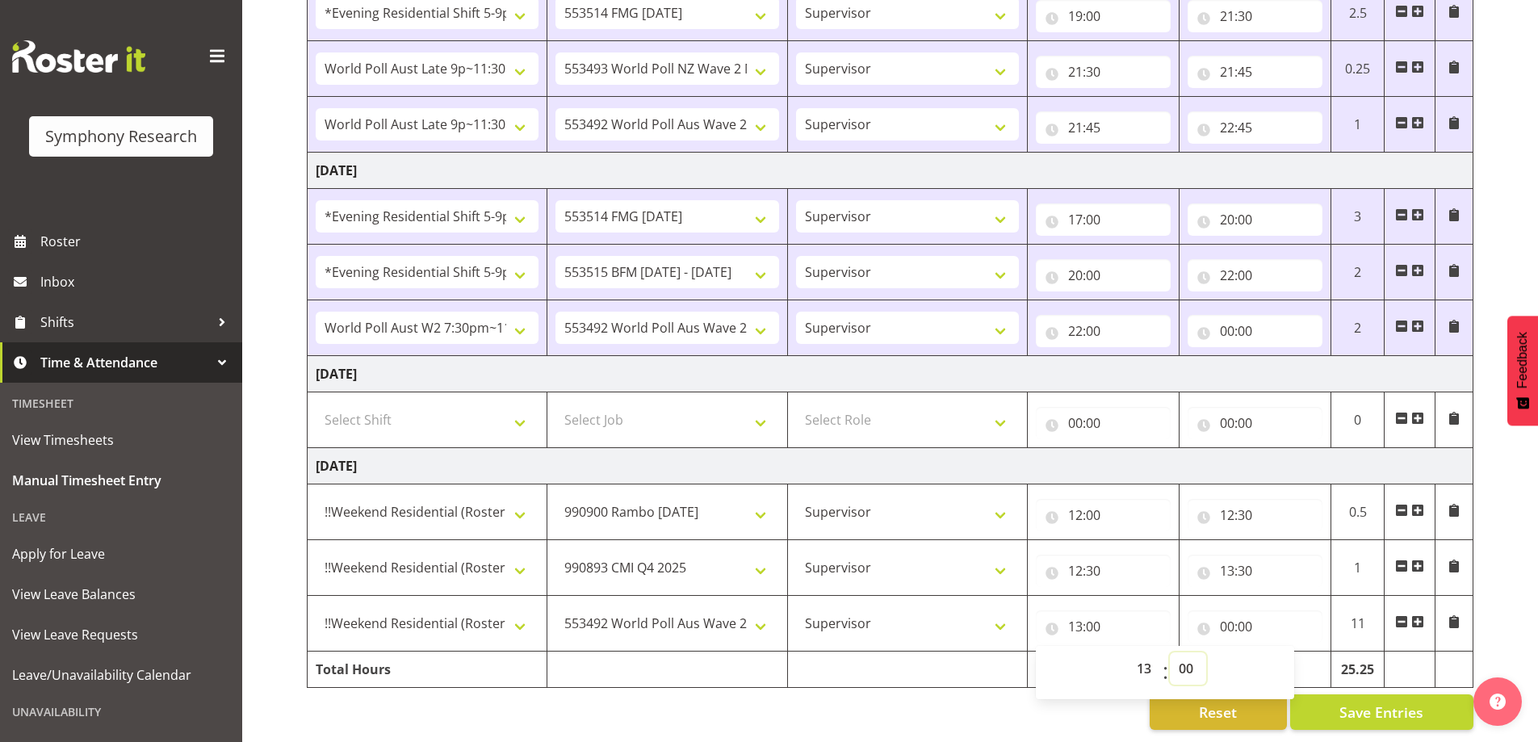
click at [1188, 652] on select "00 01 02 03 04 05 06 07 08 09 10 11 12 13 14 15 16 17 18 19 20 21 22 23 24 25 2…" at bounding box center [1187, 668] width 36 height 32
select select "30"
click at [1169, 652] on select "00 01 02 03 04 05 06 07 08 09 10 11 12 13 14 15 16 17 18 19 20 21 22 23 24 25 2…" at bounding box center [1187, 668] width 36 height 32
type input "13:30"
click at [1231, 610] on input "00:00" at bounding box center [1254, 626] width 135 height 32
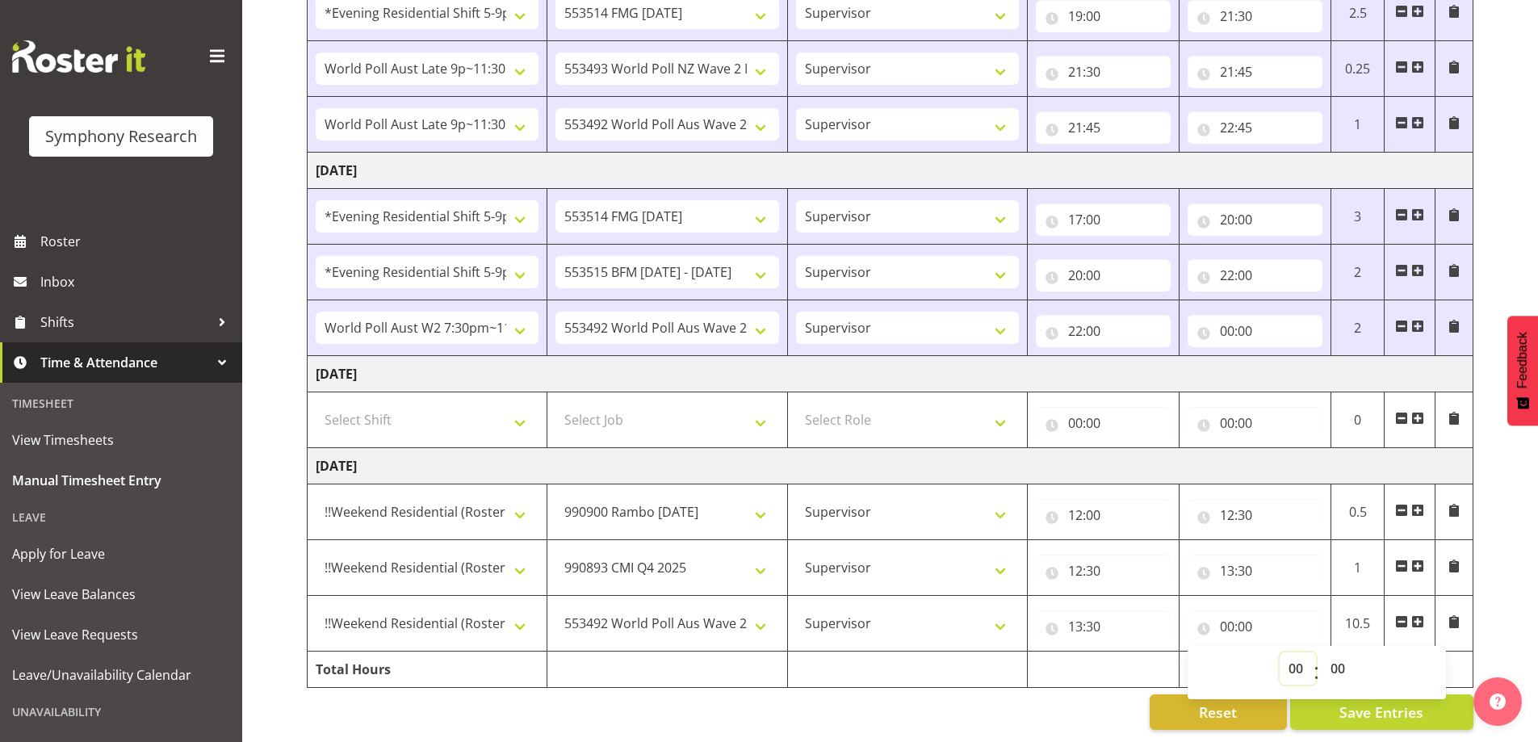
click at [1295, 656] on select "00 01 02 03 04 05 06 07 08 09 10 11 12 13 14 15 16 17 18 19 20 21 22 23" at bounding box center [1297, 668] width 36 height 32
select select "19"
click at [1279, 652] on select "00 01 02 03 04 05 06 07 08 09 10 11 12 13 14 15 16 17 18 19 20 21 22 23" at bounding box center [1297, 668] width 36 height 32
type input "19:00"
click at [1298, 655] on select "00 01 02 03 04 05 06 07 08 09 10 11 12 13 14 15 16 17 18 19 20 21 22 23" at bounding box center [1297, 668] width 36 height 32
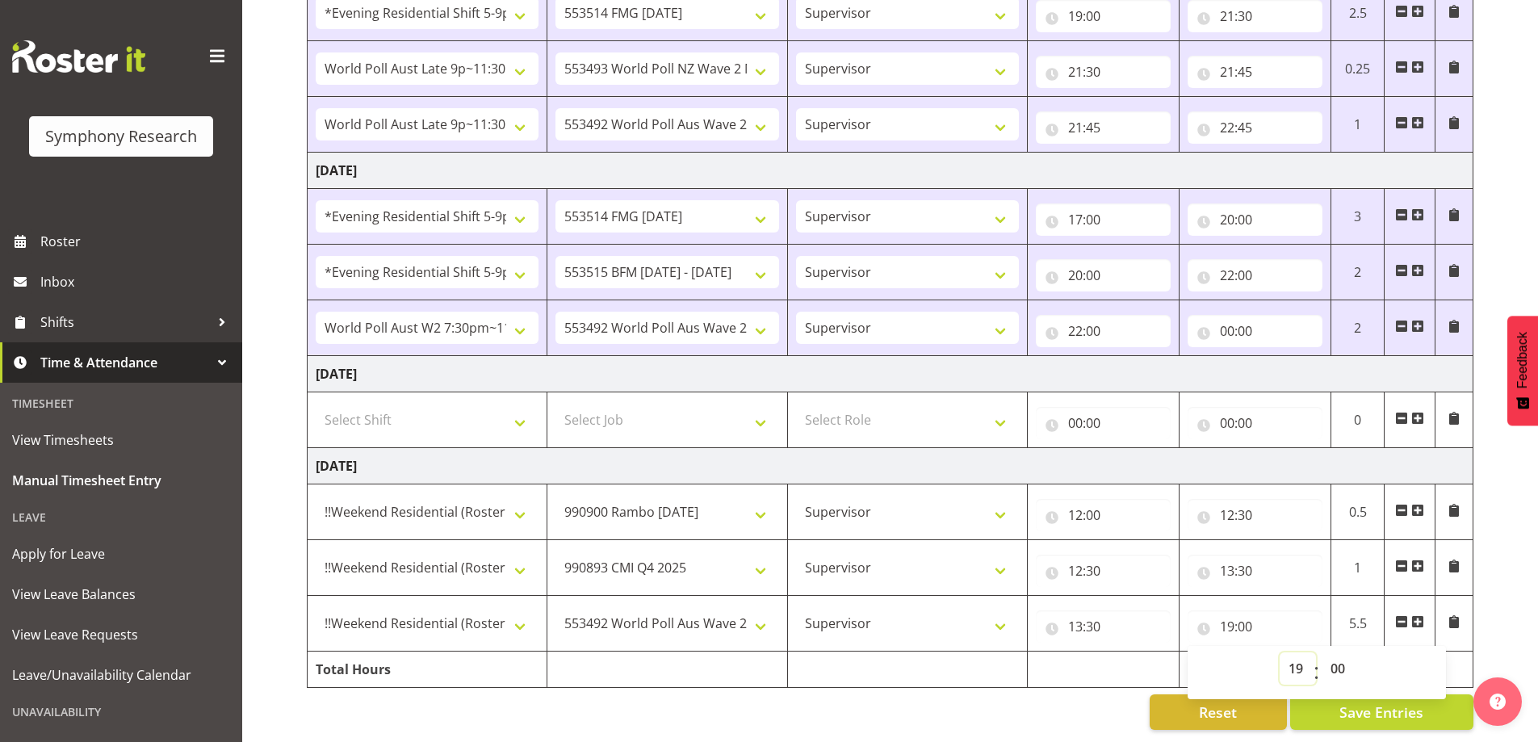
select select "20"
click at [1279, 652] on select "00 01 02 03 04 05 06 07 08 09 10 11 12 13 14 15 16 17 18 19 20 21 22 23" at bounding box center [1297, 668] width 36 height 32
type input "20:00"
click at [1333, 655] on select "00 01 02 03 04 05 06 07 08 09 10 11 12 13 14 15 16 17 18 19 20 21 22 23 24 25 2…" at bounding box center [1339, 668] width 36 height 32
click at [1380, 652] on div "00 01 02 03 04 05 06 07 08 09 10 11 12 13 14 15 16 17 18 19 20 21 22 23 : 00 01…" at bounding box center [1316, 672] width 258 height 40
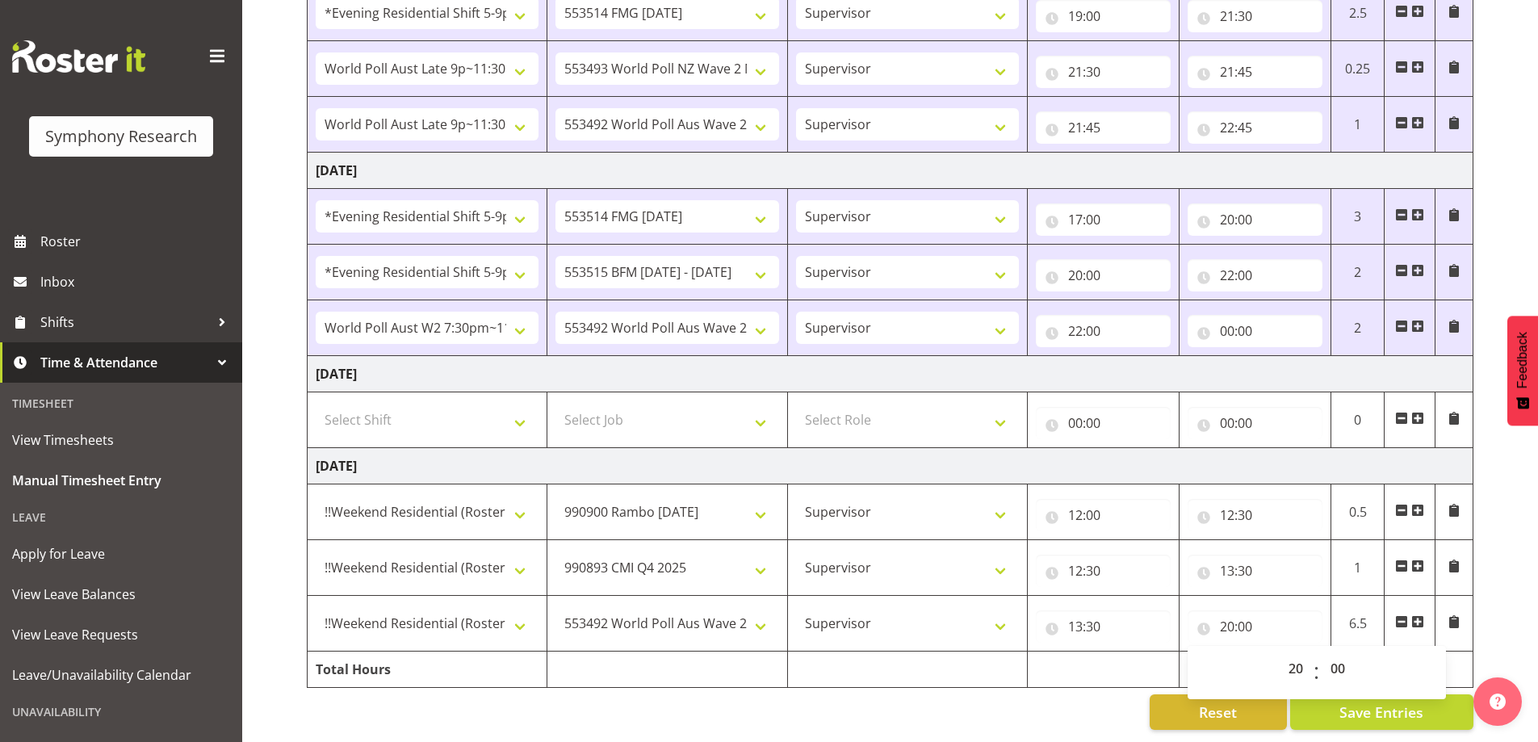
click at [1088, 697] on div "Reset Save Entries" at bounding box center [890, 712] width 1166 height 36
click at [1425, 706] on button "Save Entries" at bounding box center [1381, 712] width 183 height 36
